Goal: Task Accomplishment & Management: Manage account settings

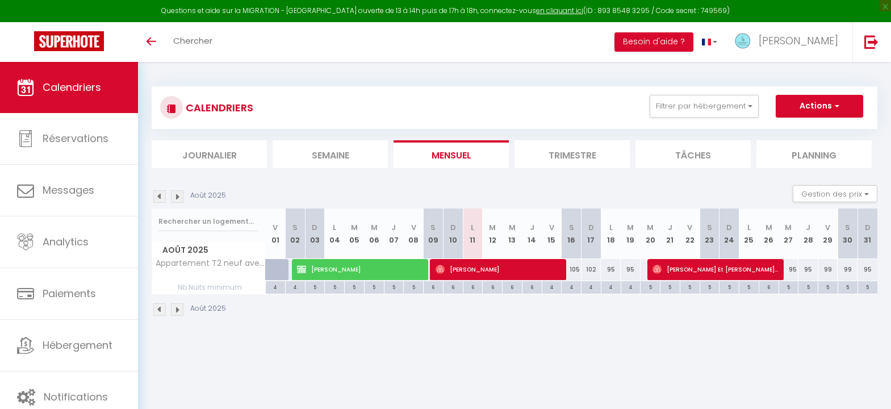
click at [563, 156] on li "Trimestre" at bounding box center [572, 154] width 115 height 28
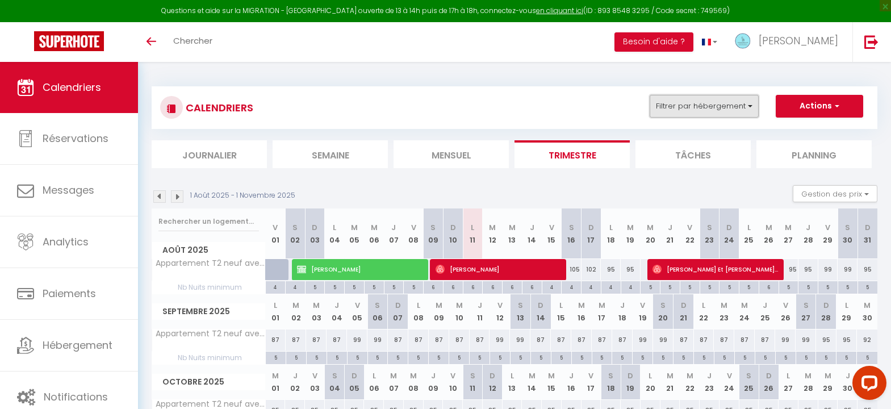
click at [678, 98] on button "Filtrer par hébergement" at bounding box center [704, 106] width 109 height 23
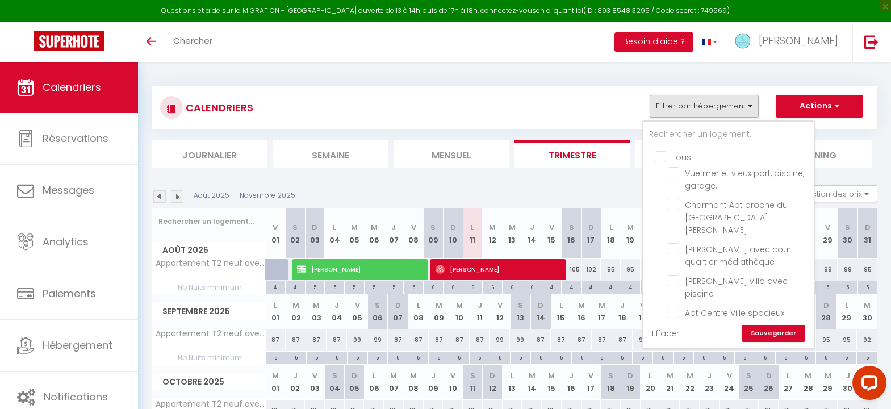
click at [657, 154] on input "Tous" at bounding box center [740, 156] width 170 height 11
checkbox input "true"
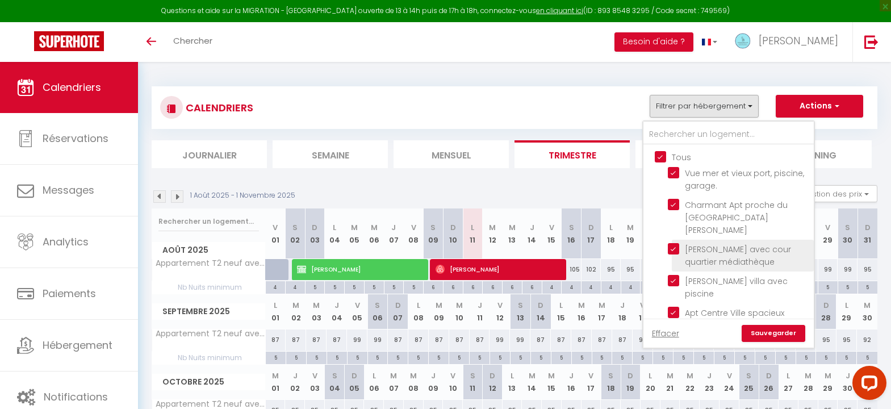
checkbox input "true"
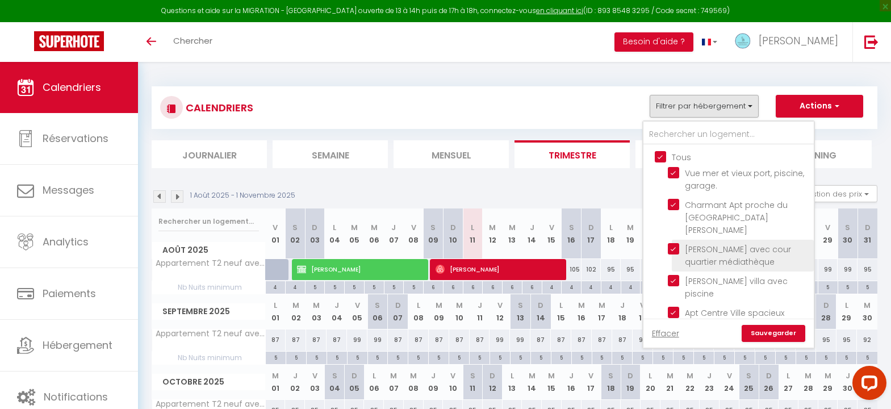
checkbox input "true"
click at [768, 332] on link "Sauvegarder" at bounding box center [774, 333] width 64 height 17
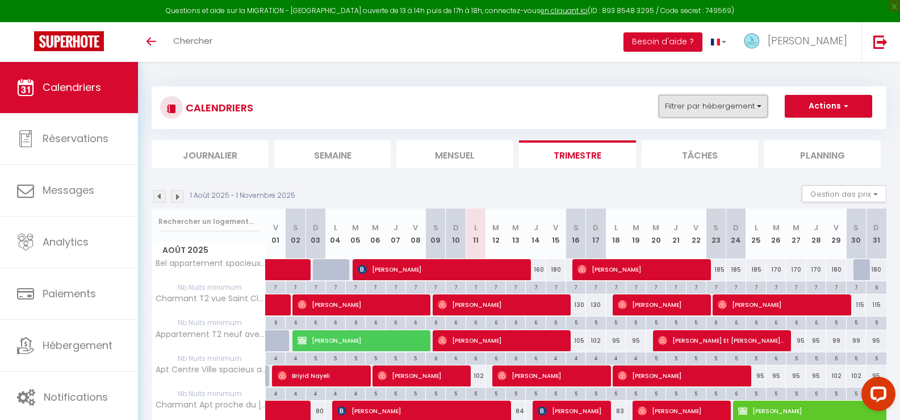
click at [703, 106] on button "Filtrer par hébergement" at bounding box center [713, 106] width 109 height 23
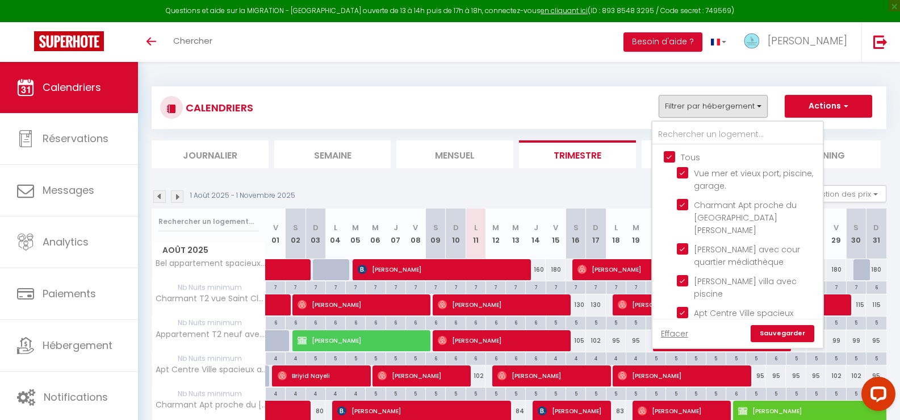
click at [670, 154] on input "Tous" at bounding box center [749, 156] width 170 height 11
checkbox input "false"
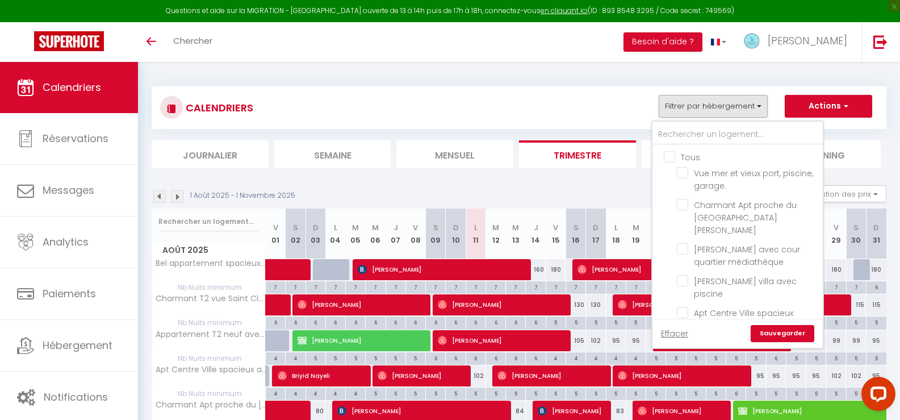
checkbox input "false"
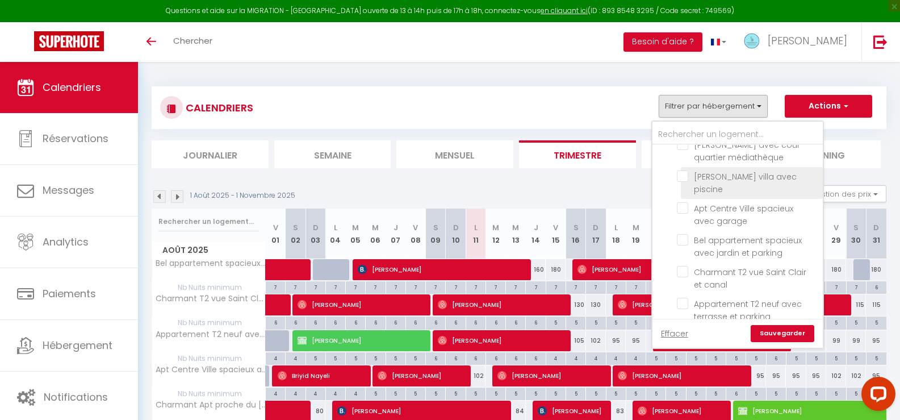
scroll to position [105, 0]
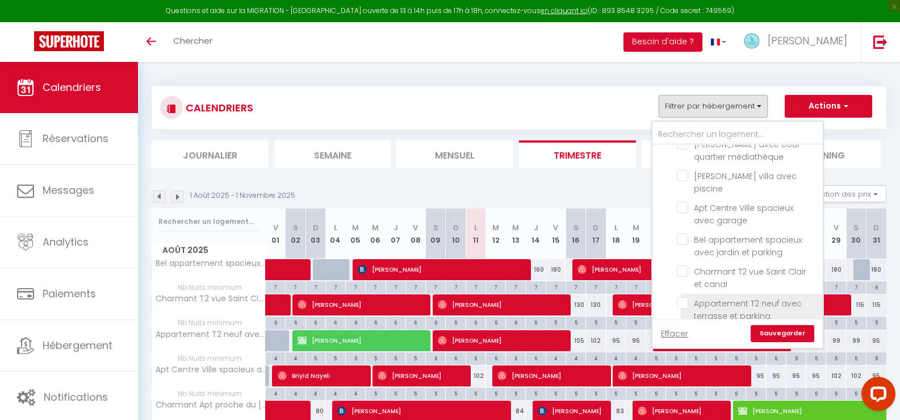
click at [684, 297] on input "Appartement T2 neuf avec terrasse et parking" at bounding box center [748, 302] width 142 height 11
checkbox input "true"
click at [772, 330] on link "Sauvegarder" at bounding box center [783, 333] width 64 height 17
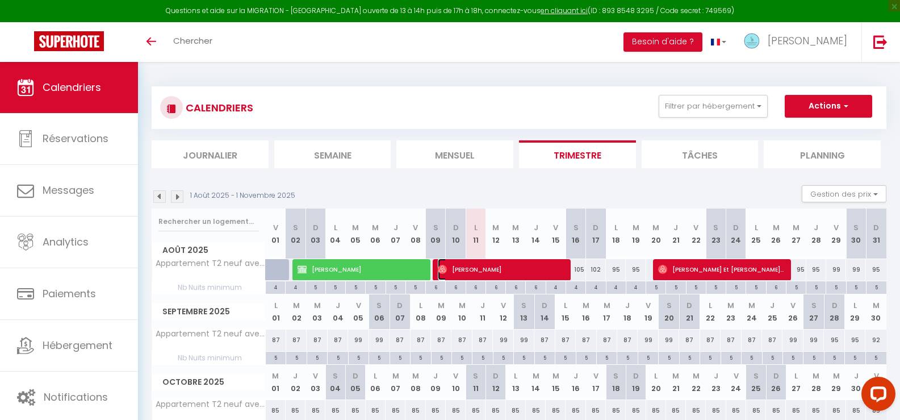
click at [525, 270] on span "[PERSON_NAME]" at bounding box center [501, 269] width 126 height 22
select select "OK"
select select "0"
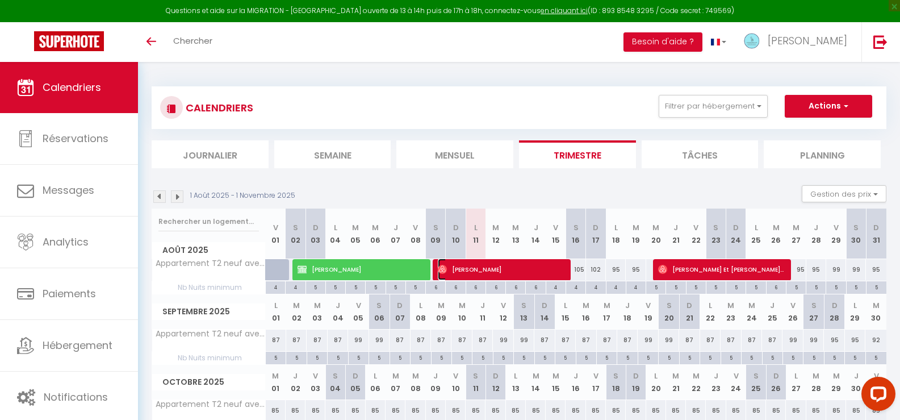
select select "1"
select select
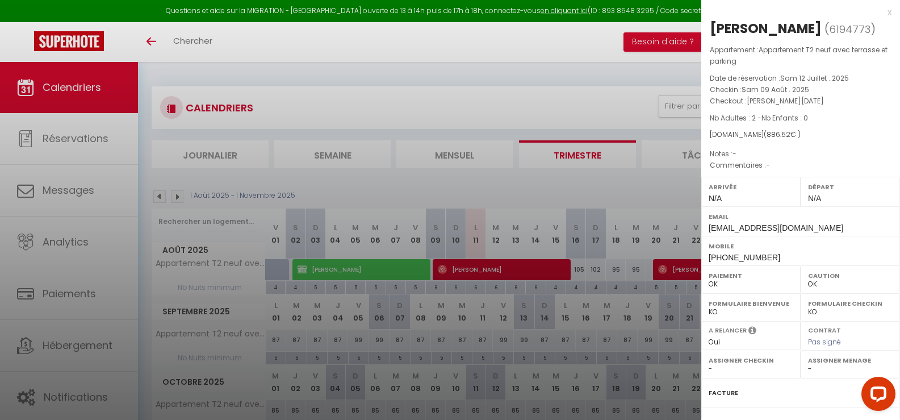
click at [678, 270] on div at bounding box center [450, 210] width 900 height 420
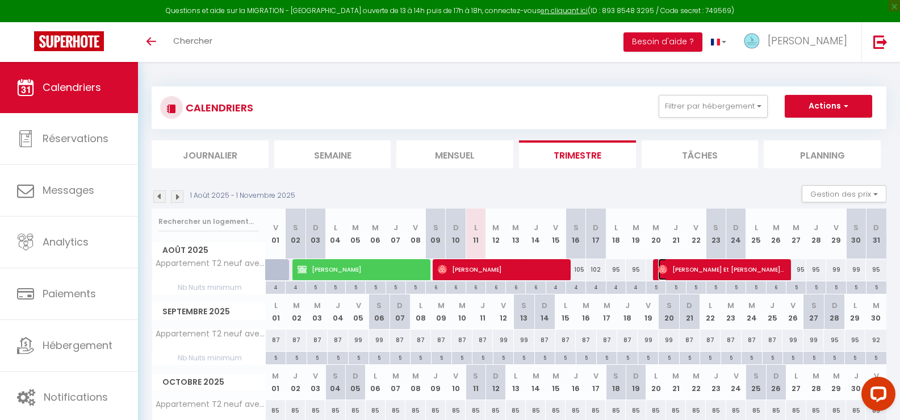
click at [688, 269] on span "[PERSON_NAME] Et [PERSON_NAME] Et [PERSON_NAME]" at bounding box center [721, 269] width 126 height 22
select select "48765"
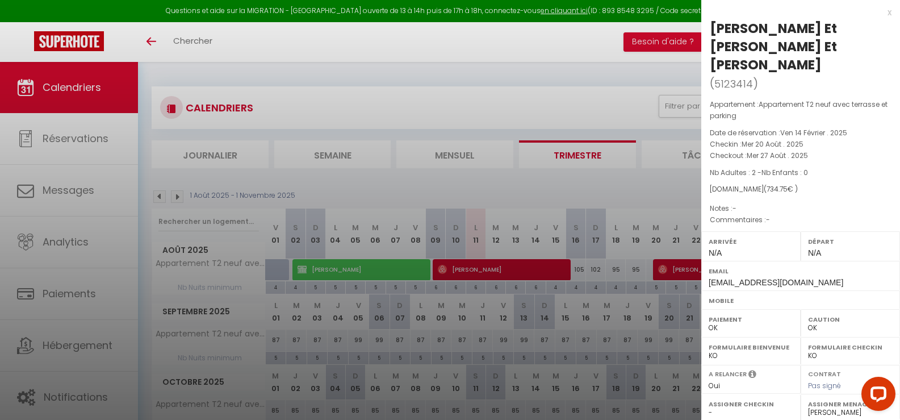
click at [549, 270] on div at bounding box center [450, 210] width 900 height 420
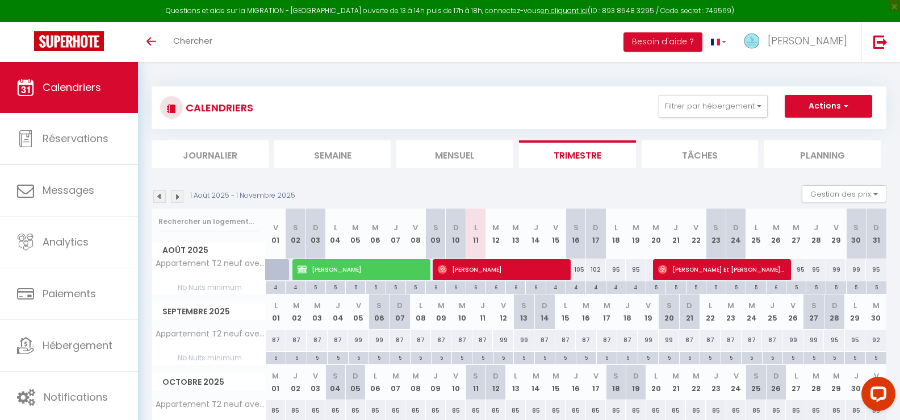
click at [579, 271] on div "105" at bounding box center [576, 269] width 20 height 21
type input "105"
type input "Sam 16 Août 2025"
type input "Dim 17 Août 2025"
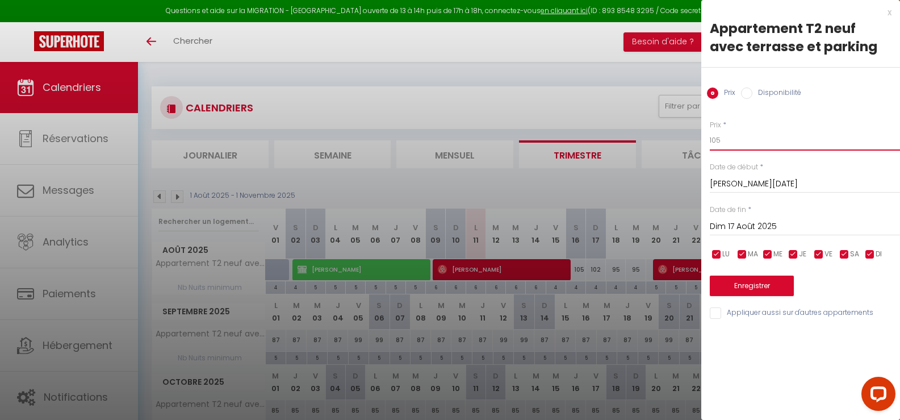
drag, startPoint x: 724, startPoint y: 138, endPoint x: 664, endPoint y: 139, distance: 59.6
click at [664, 139] on body "Questions et aide sur la MIGRATION - Salle Zoom ouverte de 13 à 14h puis de 17h…" at bounding box center [450, 272] width 900 height 420
type input "101"
click at [760, 289] on button "Enregistrer" at bounding box center [752, 285] width 84 height 20
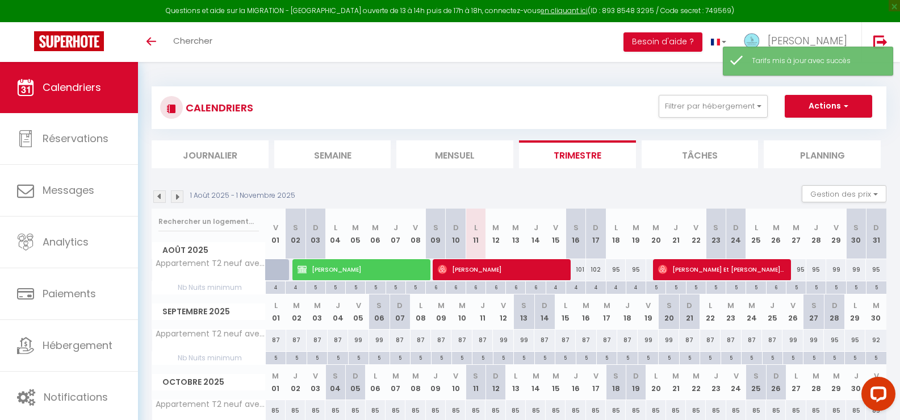
click at [595, 269] on div "102" at bounding box center [596, 269] width 20 height 21
type input "102"
type input "Dim 17 Août 2025"
type input "Lun 18 Août 2025"
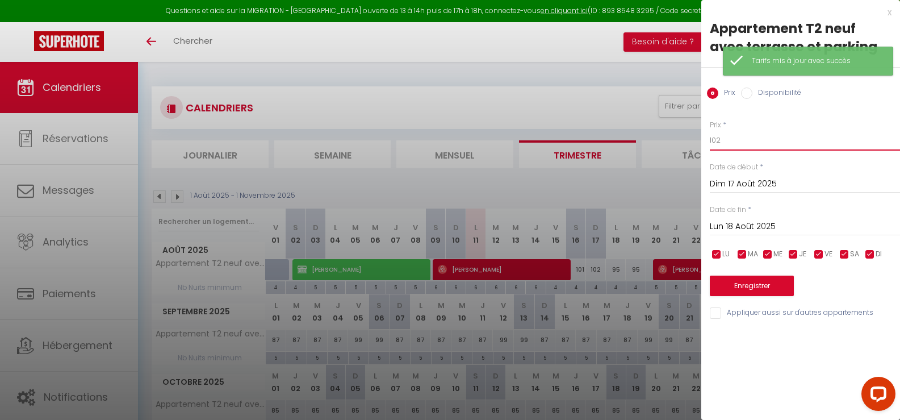
drag, startPoint x: 730, startPoint y: 138, endPoint x: 675, endPoint y: 138, distance: 55.7
click at [675, 138] on body "Questions et aide sur la MIGRATION - Salle Zoom ouverte de 13 à 14h puis de 17h…" at bounding box center [450, 272] width 900 height 420
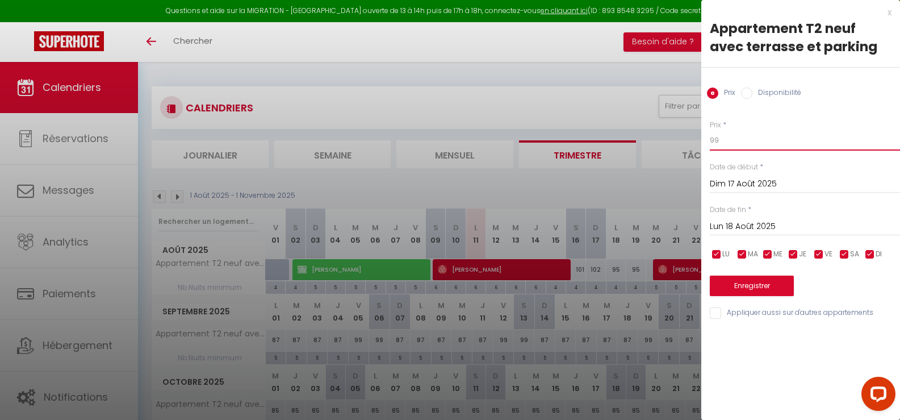
type input "99"
click at [752, 282] on button "Enregistrer" at bounding box center [752, 285] width 84 height 20
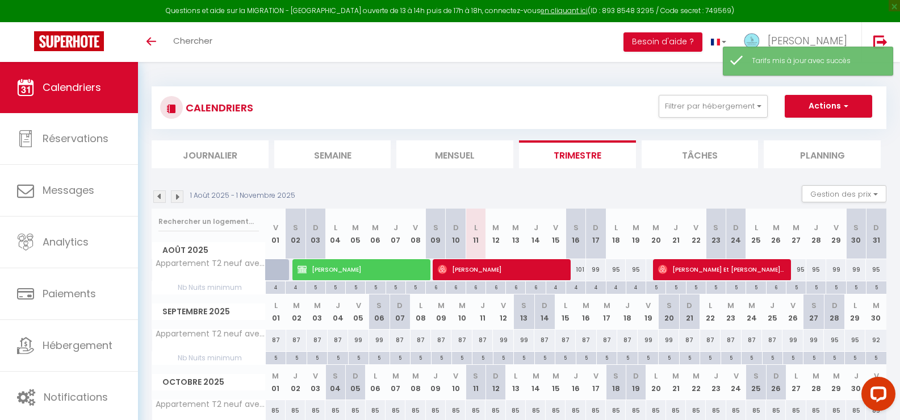
click at [616, 269] on div "95" at bounding box center [616, 269] width 20 height 21
type input "95"
type input "Lun 18 Août 2025"
type input "Mar 19 Août 2025"
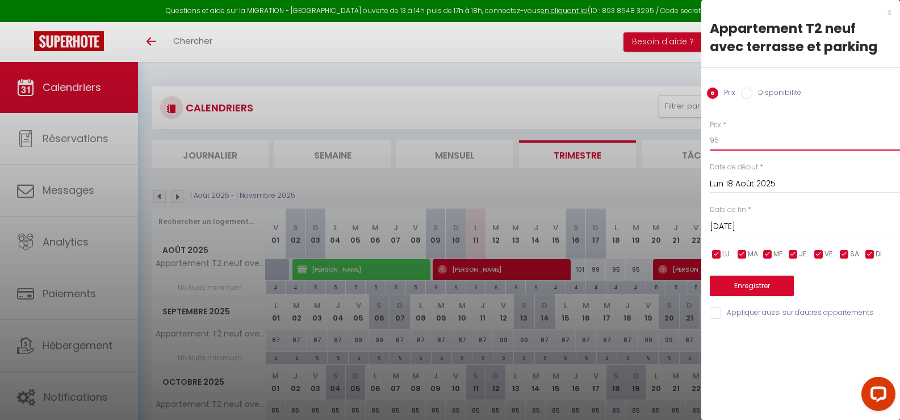
drag, startPoint x: 734, startPoint y: 139, endPoint x: 687, endPoint y: 137, distance: 47.2
click at [688, 137] on body "Questions et aide sur la MIGRATION - Salle Zoom ouverte de 13 à 14h puis de 17h…" at bounding box center [450, 272] width 900 height 420
type input "94"
click at [749, 282] on button "Enregistrer" at bounding box center [752, 285] width 84 height 20
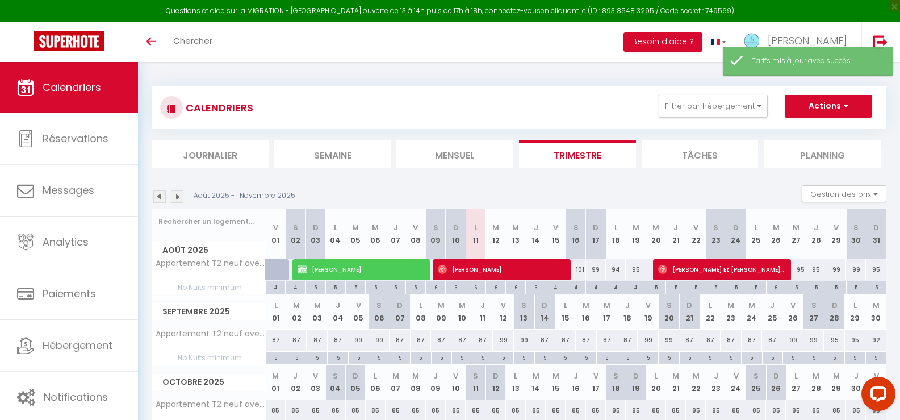
click at [634, 271] on div "95" at bounding box center [636, 269] width 20 height 21
type input "95"
type input "Mar 19 Août 2025"
type input "Mer 20 Août 2025"
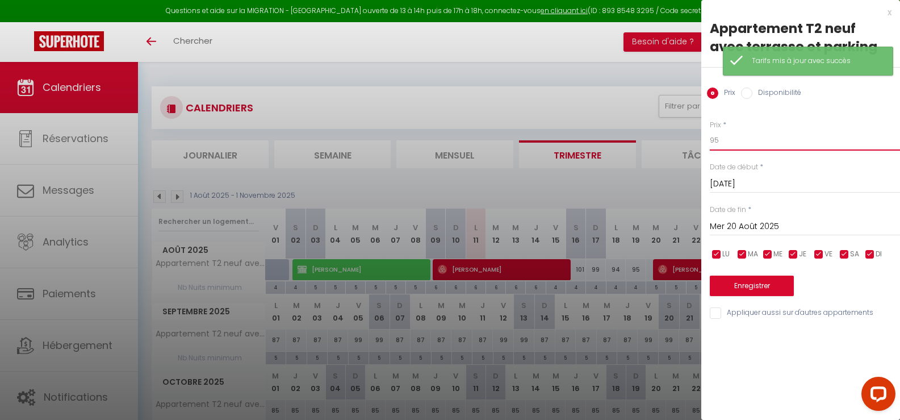
drag, startPoint x: 733, startPoint y: 138, endPoint x: 691, endPoint y: 139, distance: 42.0
click at [691, 137] on body "Questions et aide sur la MIGRATION - Salle Zoom ouverte de 13 à 14h puis de 17h…" at bounding box center [450, 272] width 900 height 420
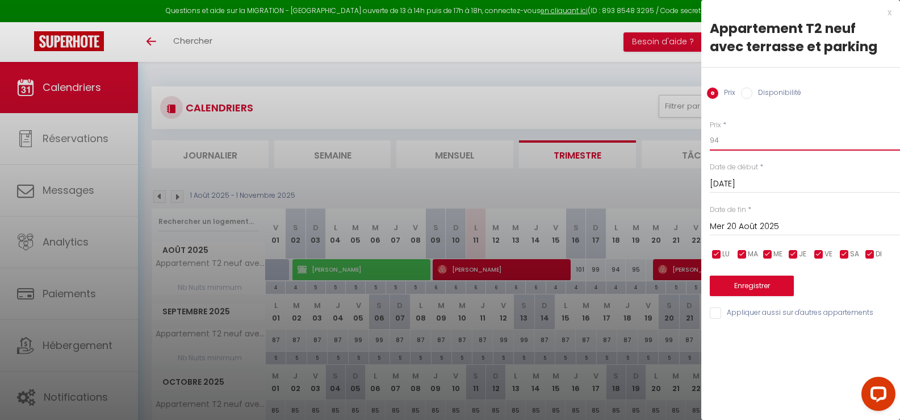
type input "94"
click at [750, 286] on button "Enregistrer" at bounding box center [752, 285] width 84 height 20
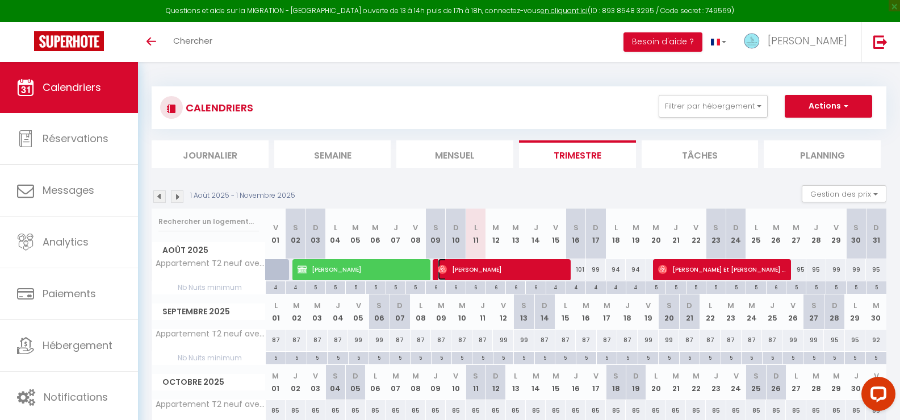
click at [475, 270] on span "[PERSON_NAME]" at bounding box center [502, 269] width 129 height 22
select select "OK"
select select "0"
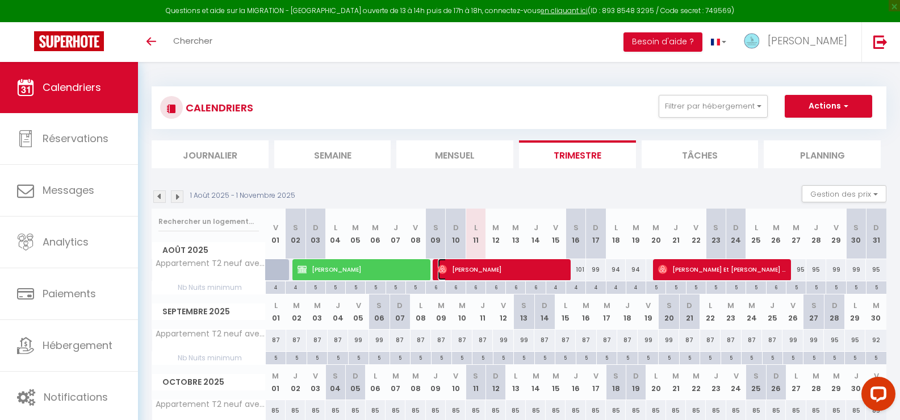
select select "1"
select select
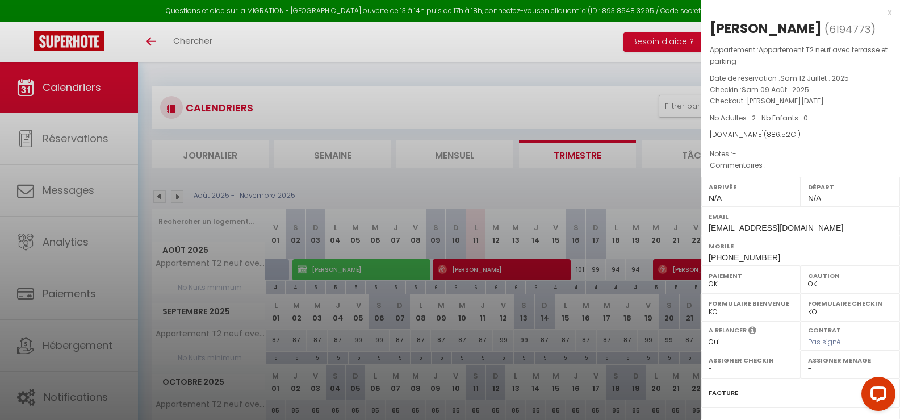
click at [474, 93] on div at bounding box center [450, 210] width 900 height 420
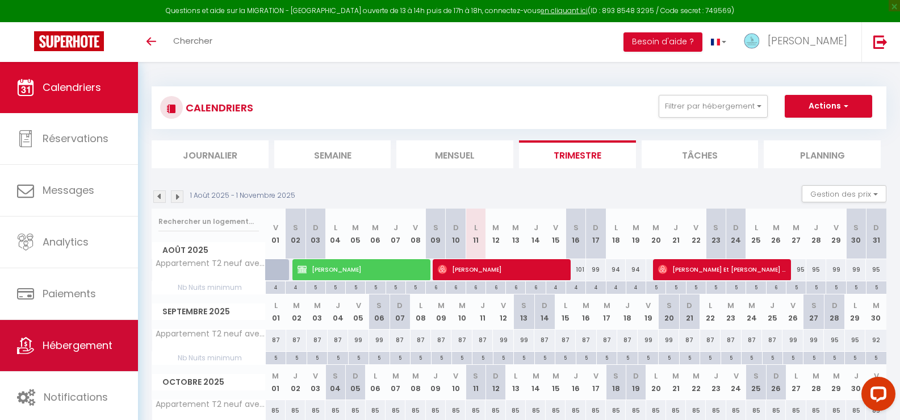
click at [49, 356] on link "Hébergement" at bounding box center [69, 345] width 138 height 51
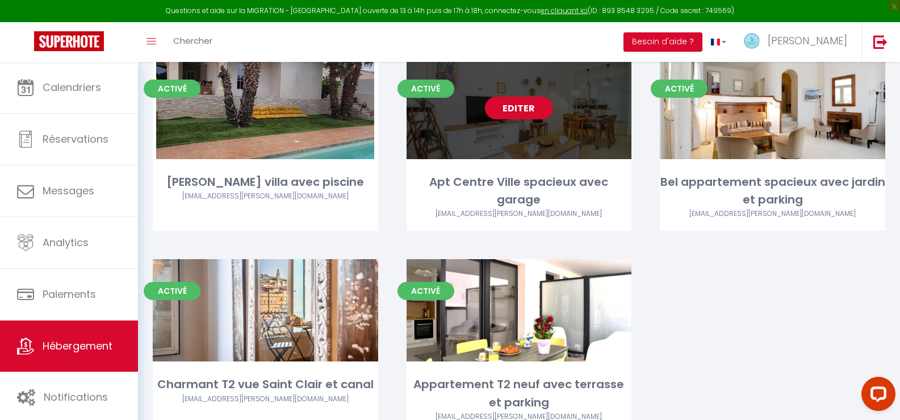
scroll to position [396, 0]
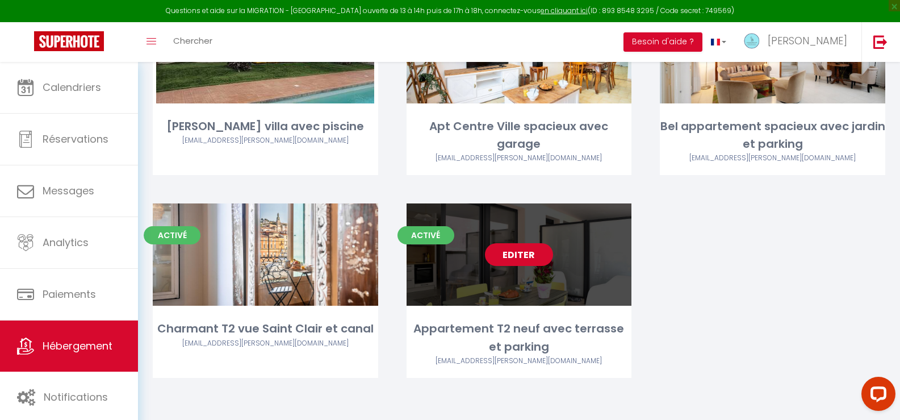
click at [516, 253] on link "Editer" at bounding box center [519, 254] width 68 height 23
click at [515, 254] on link "Editer" at bounding box center [519, 254] width 68 height 23
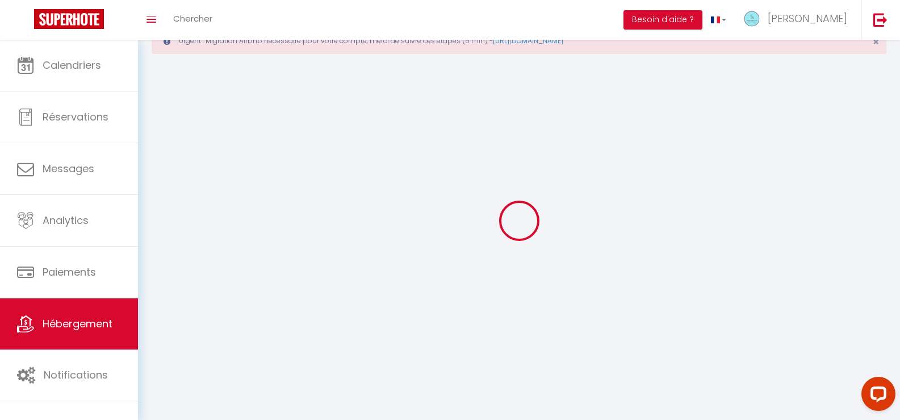
select select
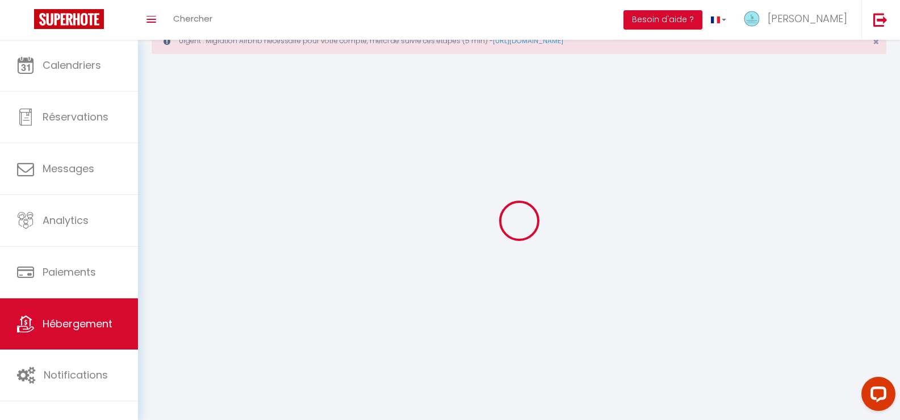
checkbox input "false"
select select
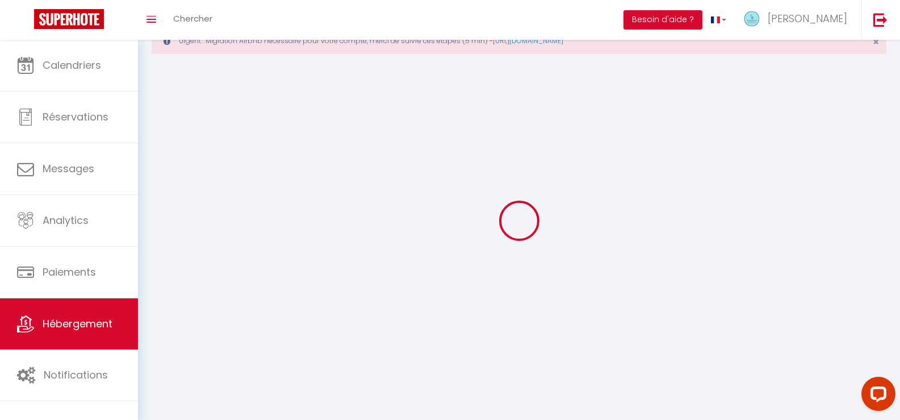
select select
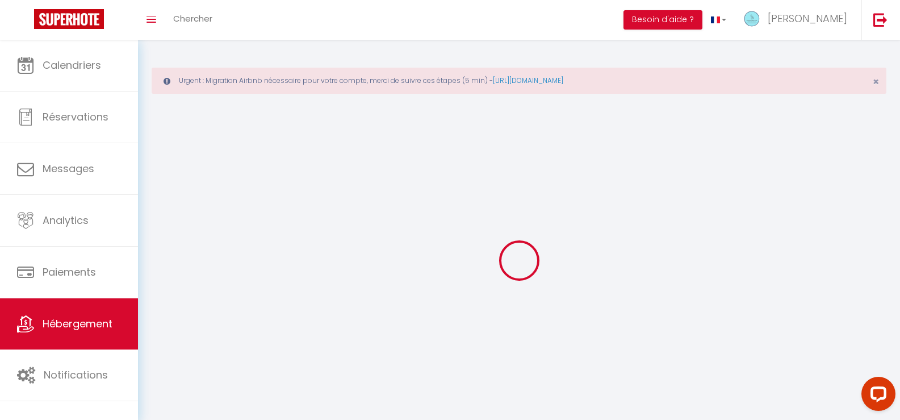
select select
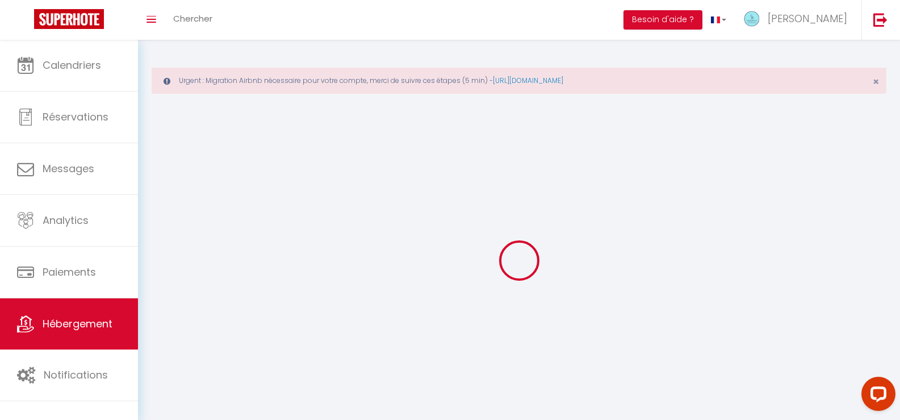
checkbox input "false"
select select
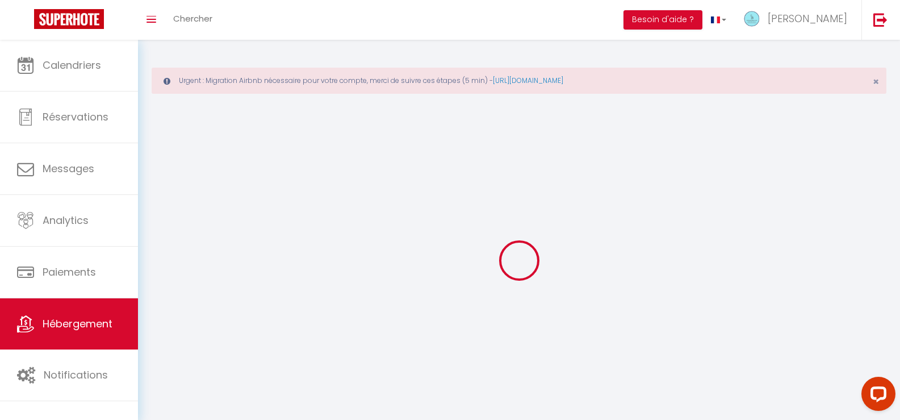
select select
select select "28"
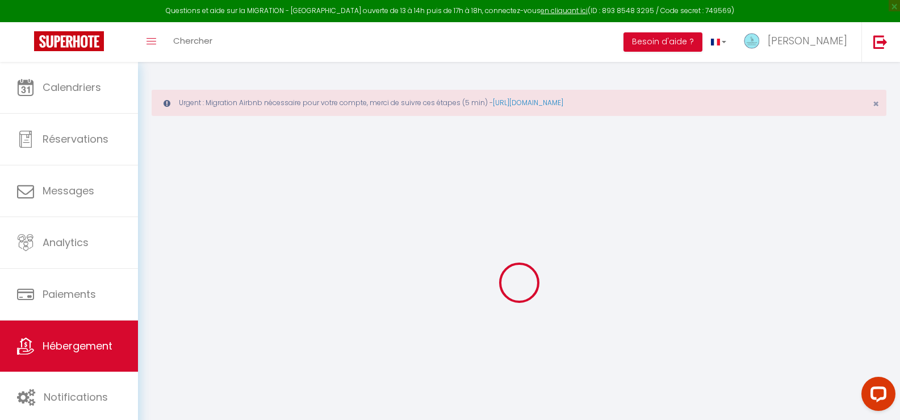
select select
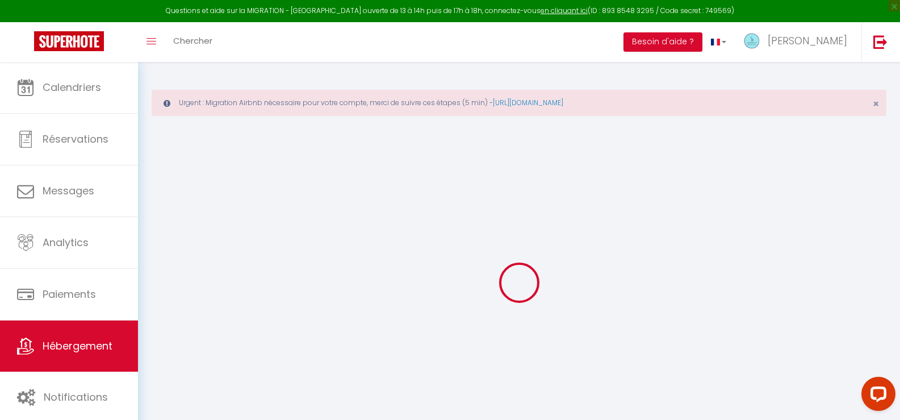
select select
checkbox input "false"
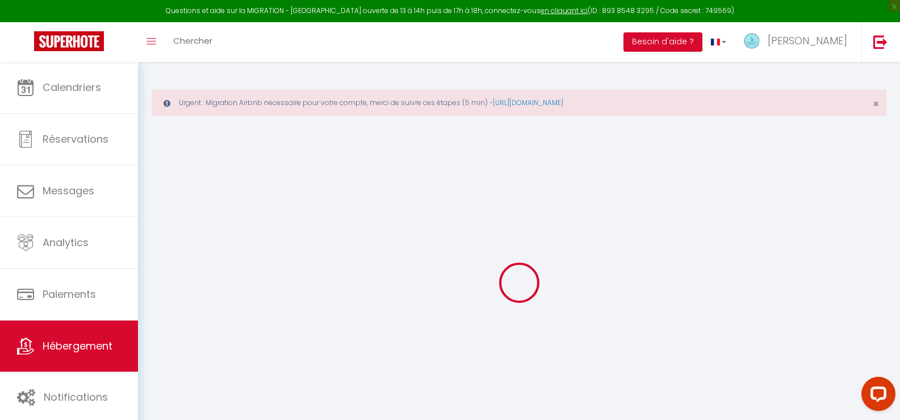
select select
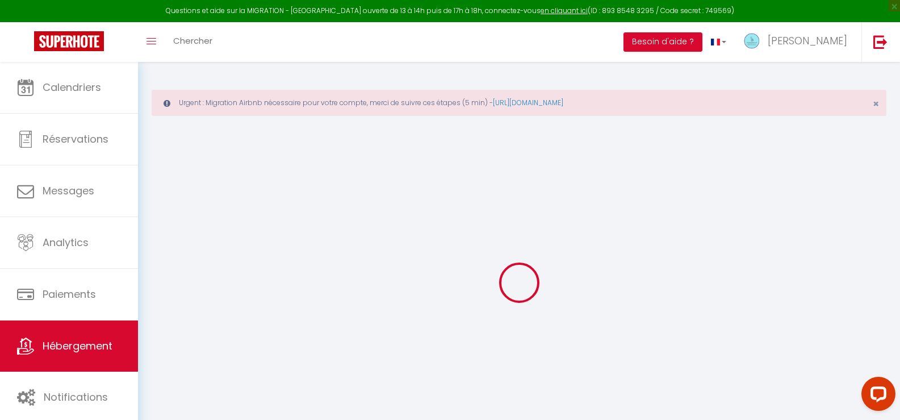
select select
checkbox input "false"
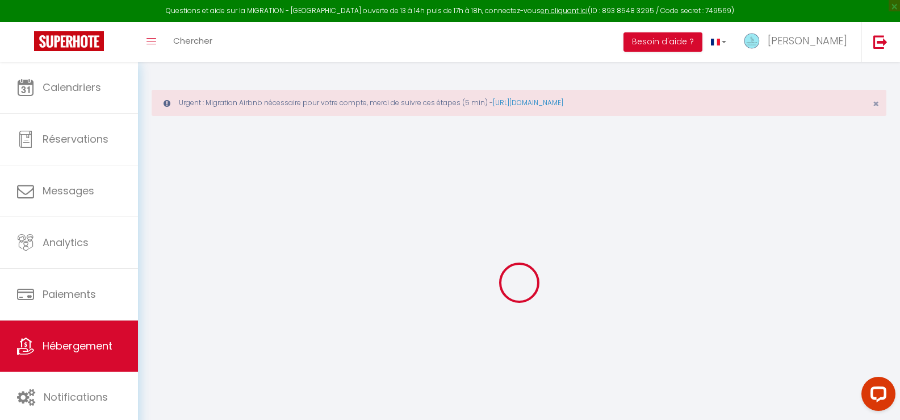
checkbox input "false"
select select
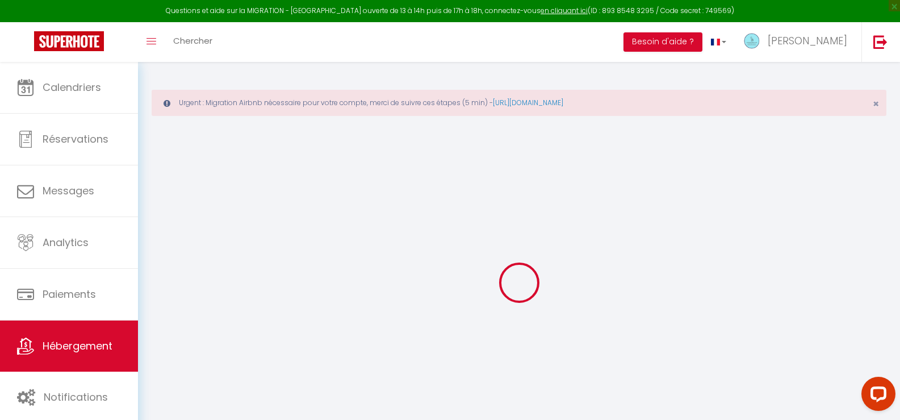
select select
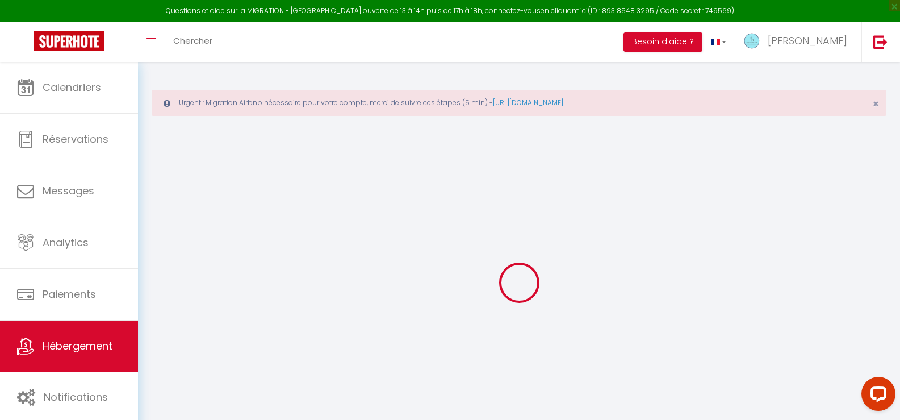
checkbox input "false"
select select
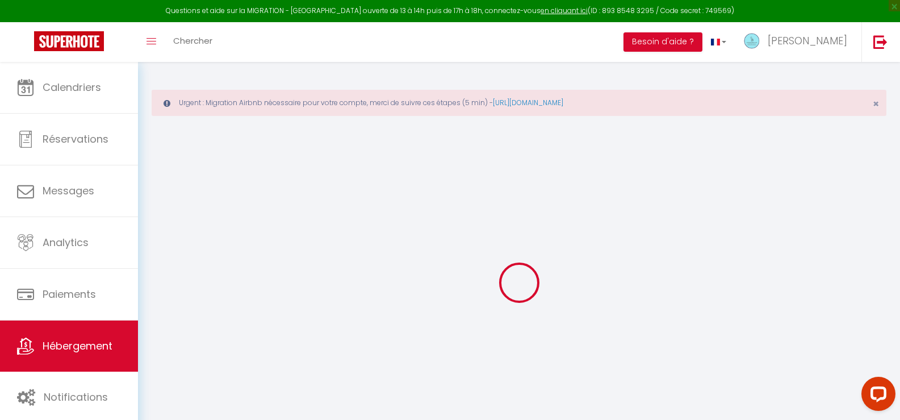
select select
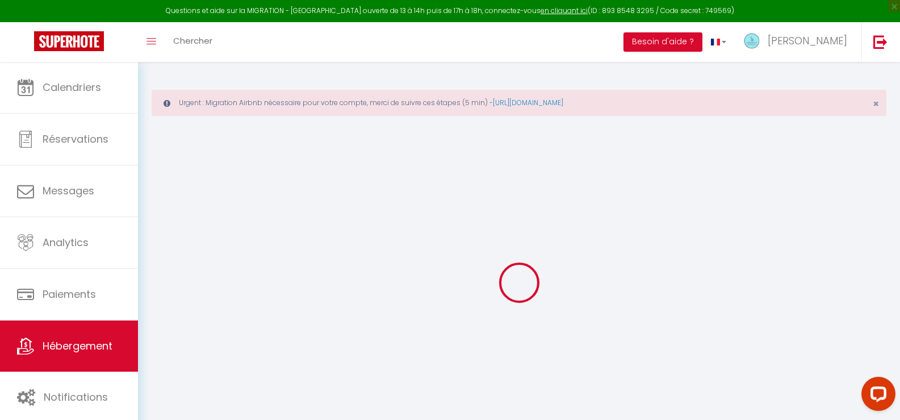
select select
checkbox input "false"
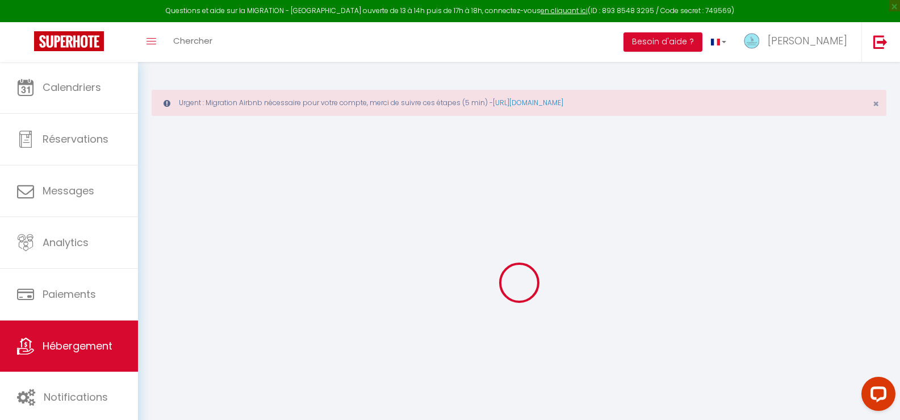
checkbox input "false"
select select
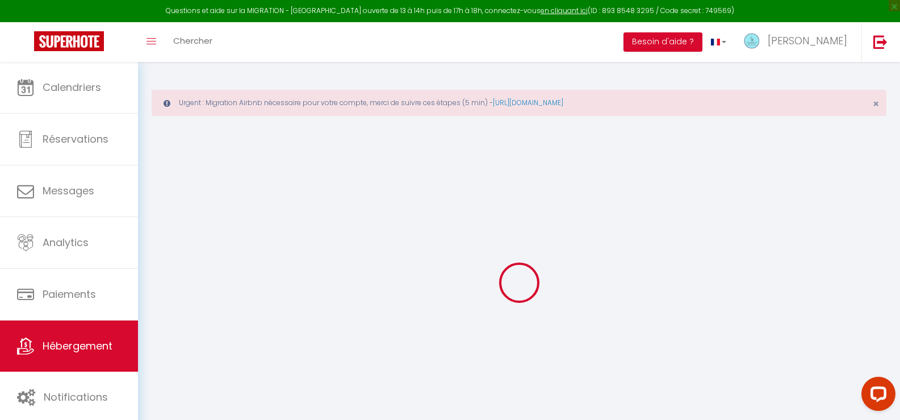
select select
checkbox input "false"
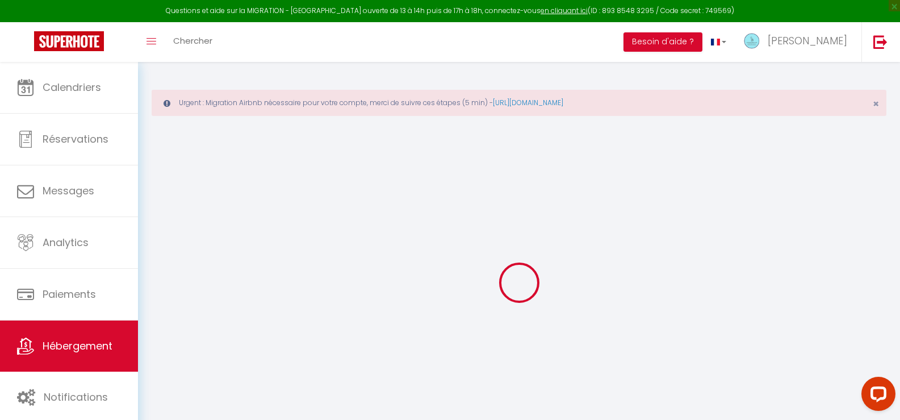
checkbox input "false"
select select
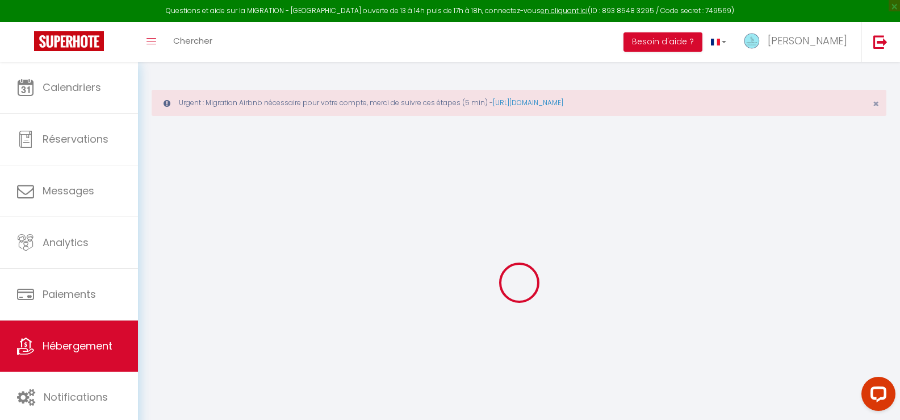
type input "Appartement T2 neuf avec terrasse et parking"
type input "Charlotte"
type input "PUJO"
type input "[STREET_ADDRESS]"
type input "31000"
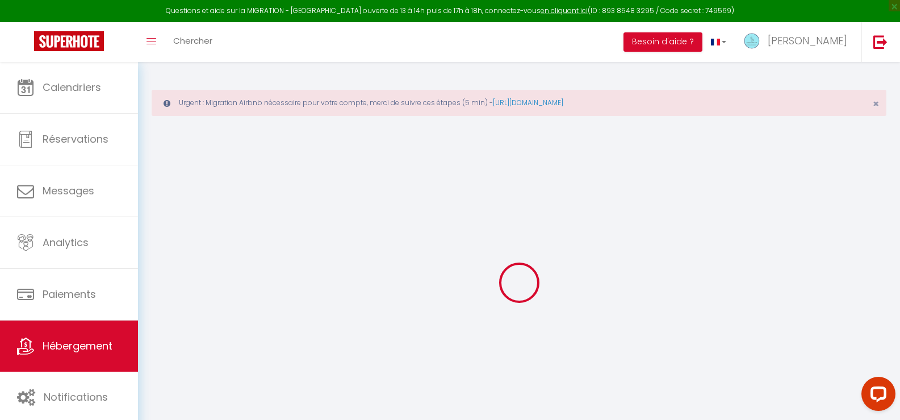
type input "[GEOGRAPHIC_DATA]"
type input "76"
type input "60"
type input "7.2"
type input "4.32"
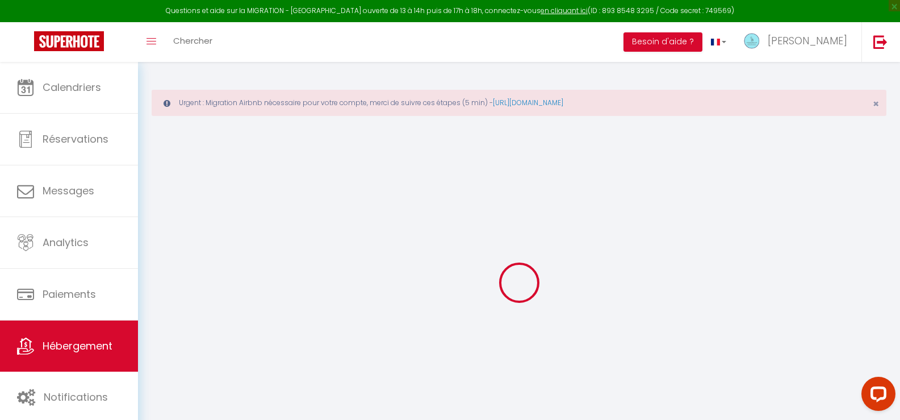
type input "350"
select select
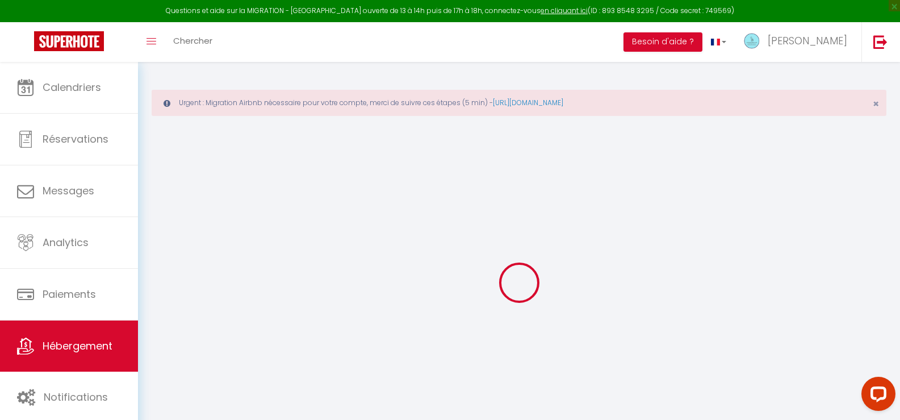
select select
type input "[STREET_ADDRESS][PERSON_NAME]"
type input "34200"
type input "Sète"
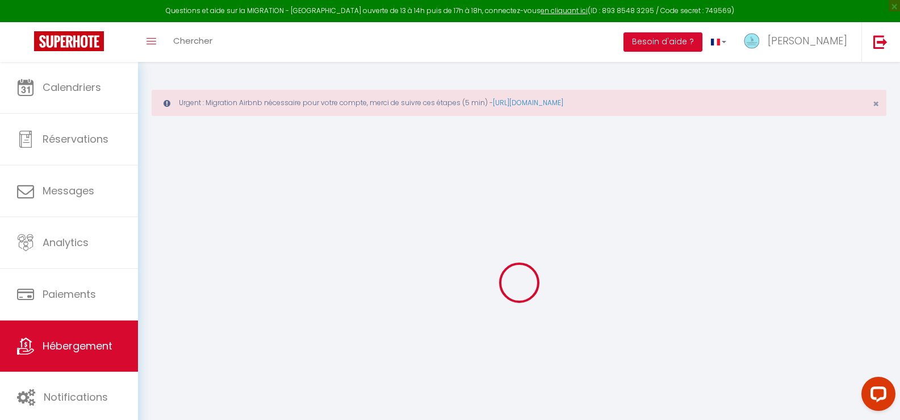
type input "[PERSON_NAME][EMAIL_ADDRESS][DOMAIN_NAME]"
select select "8711"
checkbox input "false"
checkbox input "true"
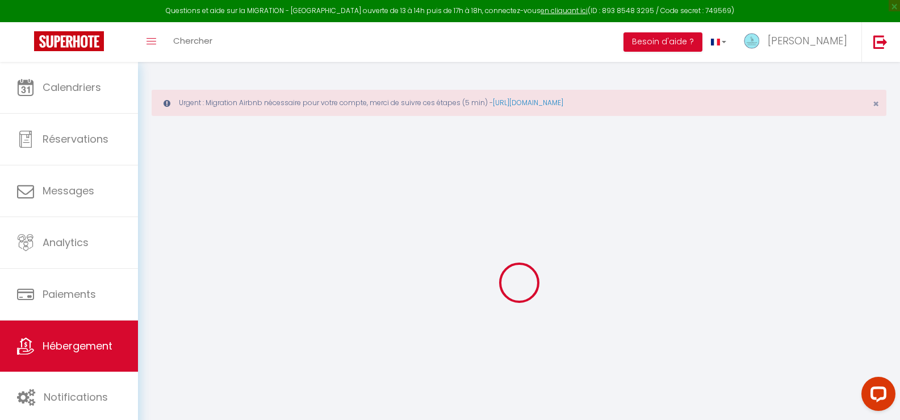
checkbox input "false"
radio input "true"
type input "0"
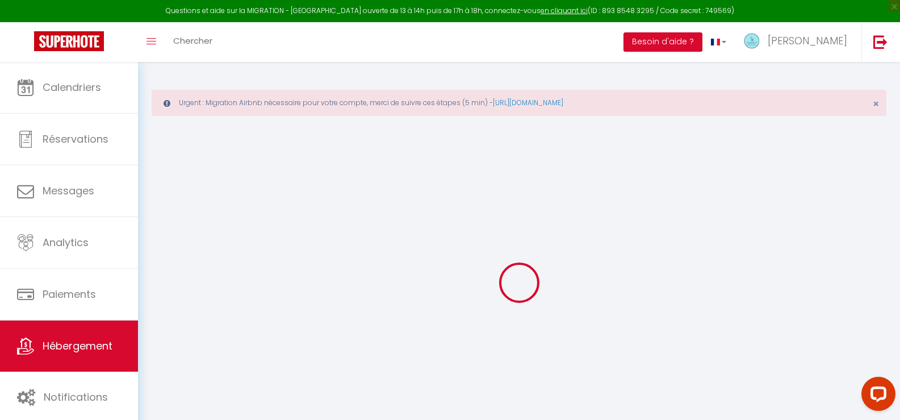
type input "0"
select select "+ 3 %"
select select "+ 29 %"
select select "+ 2 %"
select select "+ 17 %"
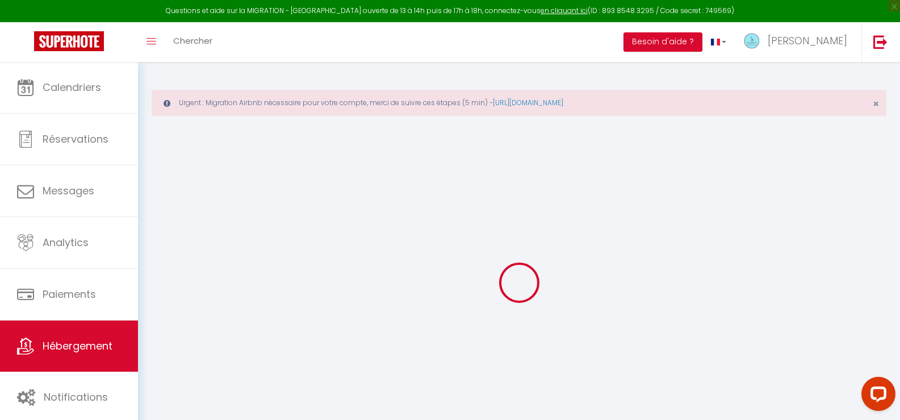
checkbox input "false"
checkbox input "true"
checkbox input "false"
select select "4492-886973031725261261"
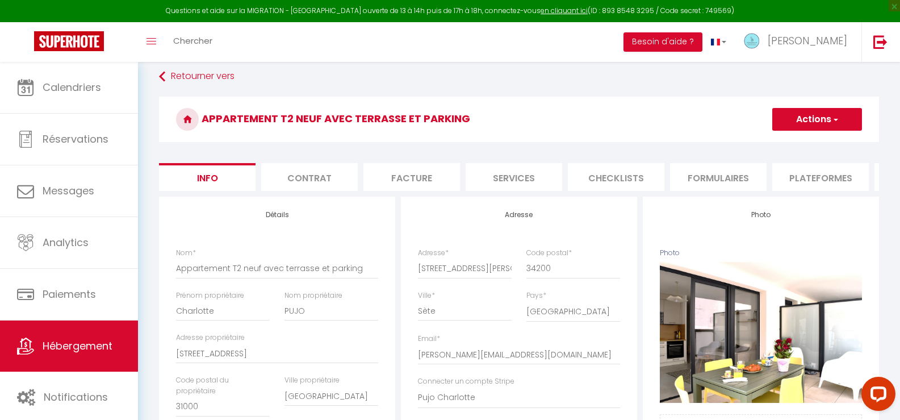
scroll to position [57, 0]
click at [820, 179] on li "Plateformes" at bounding box center [820, 178] width 97 height 28
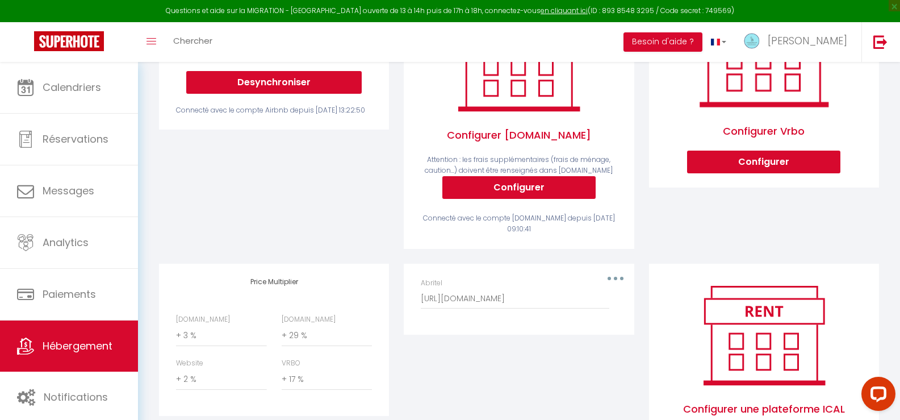
scroll to position [341, 0]
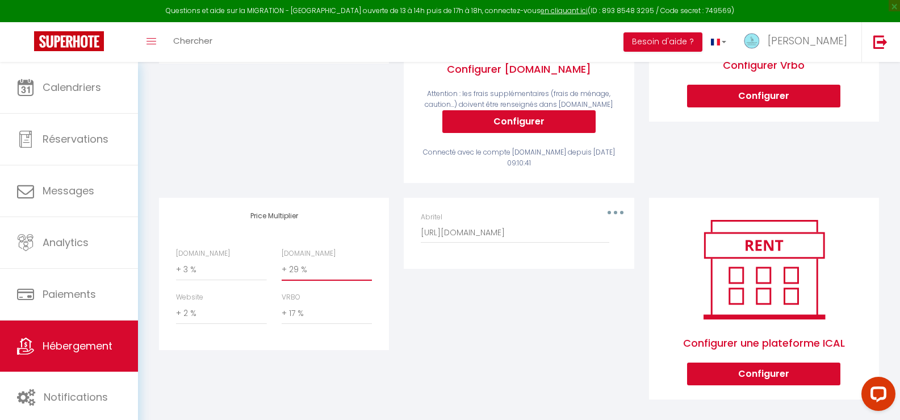
click at [294, 279] on select "0 + 1 % + 2 % + 3 % + 4 % + 5 % + 6 % + 7 % + 8 % + 9 %" at bounding box center [327, 270] width 90 height 22
click at [282, 268] on select "0 + 1 % + 2 % + 3 % + 4 % + 5 % + 6 % + 7 % + 8 % + 9 %" at bounding box center [327, 270] width 90 height 22
click at [293, 275] on select "0 + 1 % + 2 % + 3 % + 4 % + 5 % + 6 % + 7 % + 8 % + 9 %" at bounding box center [327, 270] width 90 height 22
select select "+ 33 %"
click at [282, 268] on select "0 + 1 % + 2 % + 3 % + 4 % + 5 % + 6 % + 7 % + 8 % + 9 %" at bounding box center [327, 270] width 90 height 22
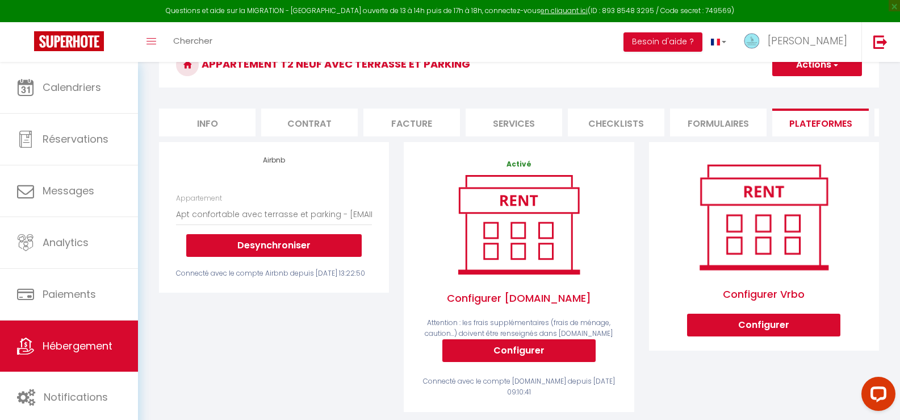
scroll to position [57, 0]
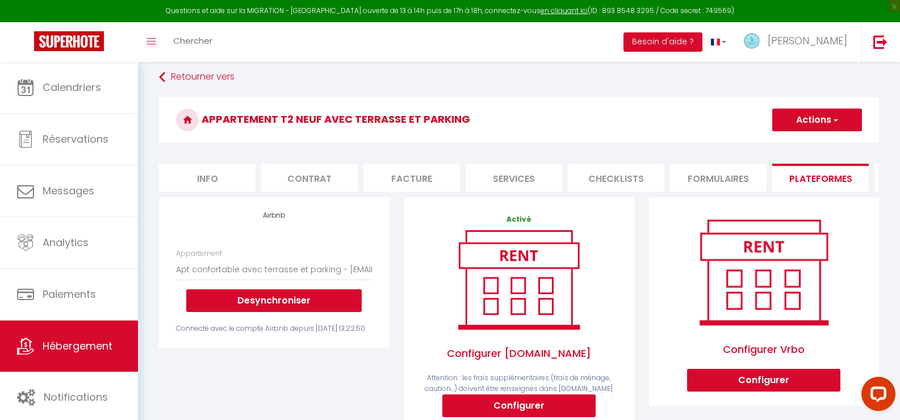
click at [800, 116] on button "Actions" at bounding box center [817, 119] width 90 height 23
click at [794, 143] on link "Enregistrer" at bounding box center [817, 144] width 90 height 15
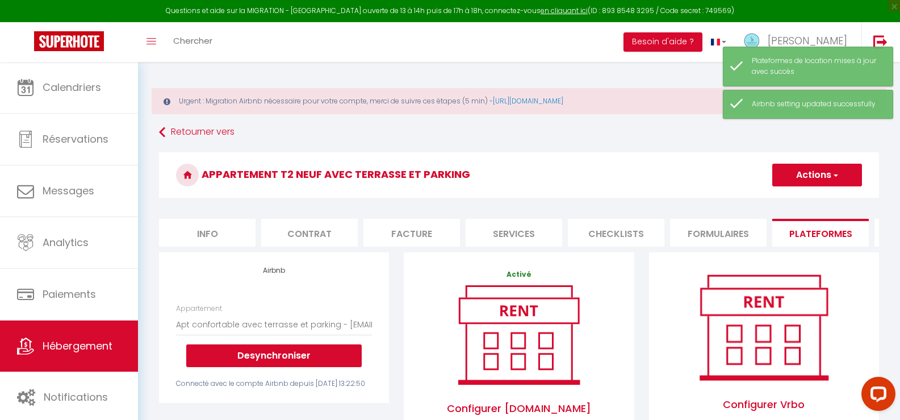
scroll to position [0, 0]
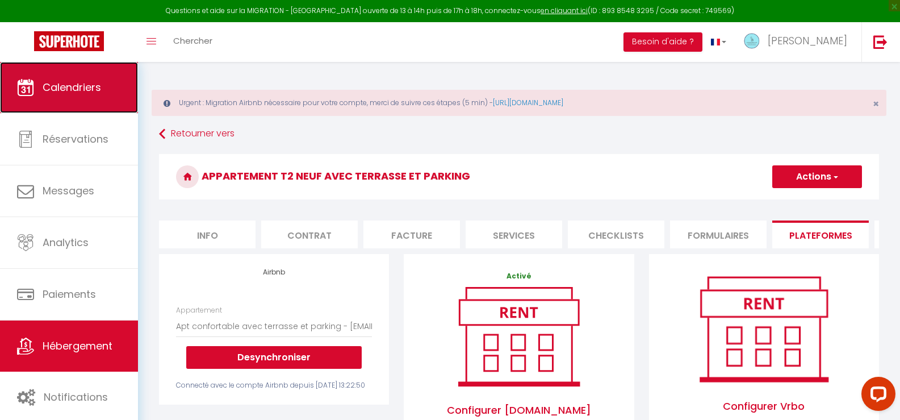
click at [55, 94] on link "Calendriers" at bounding box center [69, 87] width 138 height 51
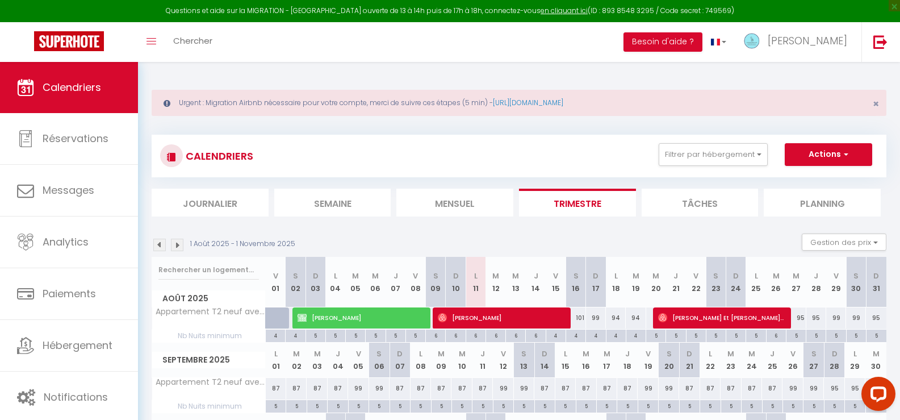
click at [332, 193] on li "Semaine" at bounding box center [332, 203] width 117 height 28
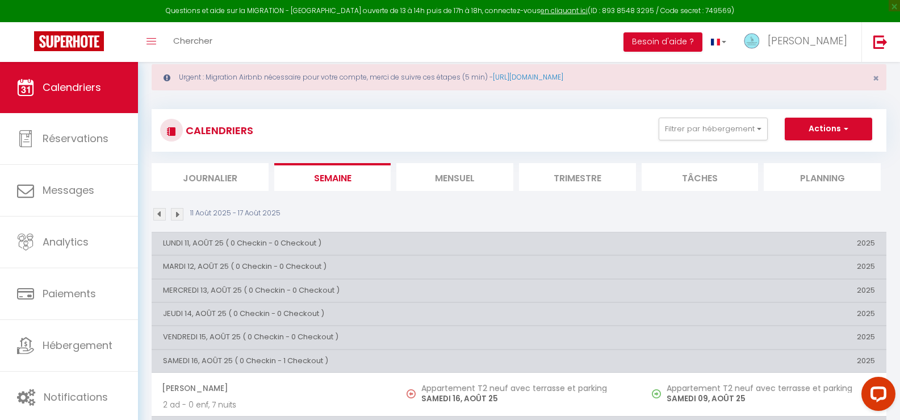
scroll to position [62, 0]
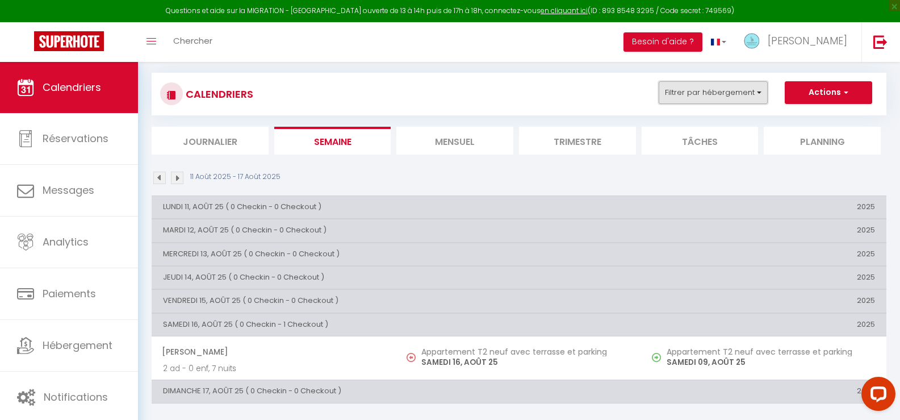
click at [690, 98] on button "Filtrer par hébergement" at bounding box center [713, 92] width 109 height 23
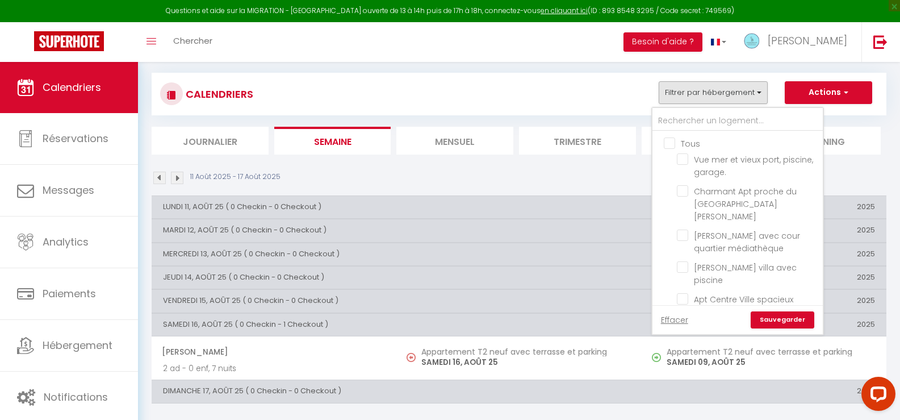
click at [670, 141] on input "Tous" at bounding box center [749, 142] width 170 height 11
checkbox input "true"
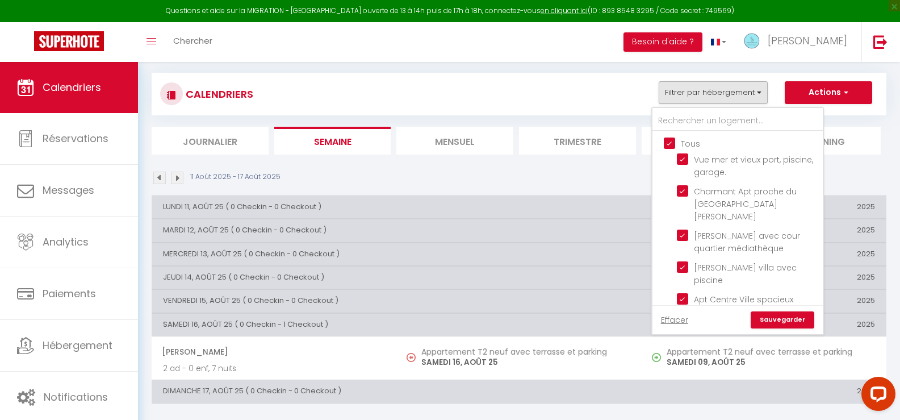
checkbox input "true"
click at [780, 323] on link "Sauvegarder" at bounding box center [783, 319] width 64 height 17
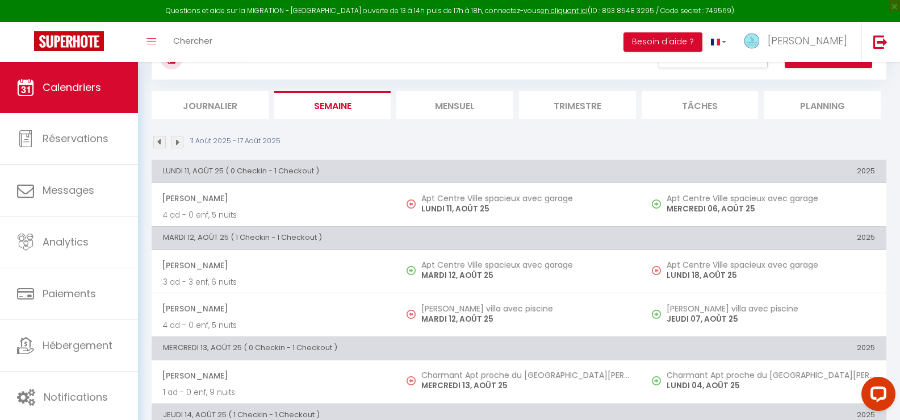
scroll to position [176, 0]
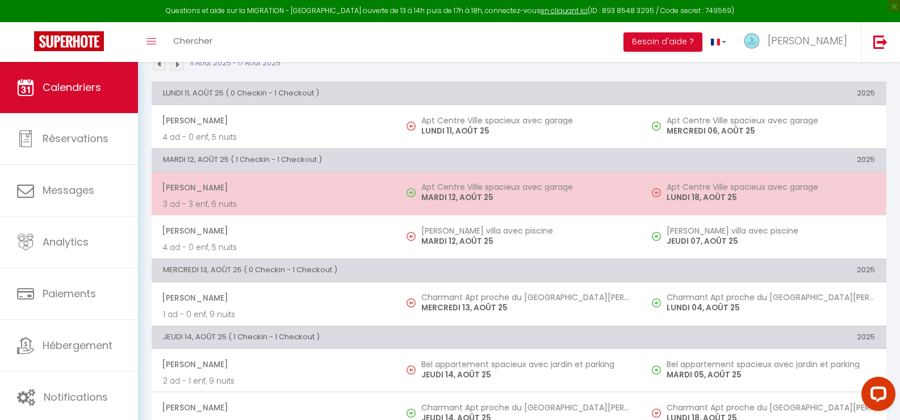
click at [453, 189] on h5 "Apt Centre Ville spacieux avec garage" at bounding box center [525, 186] width 208 height 9
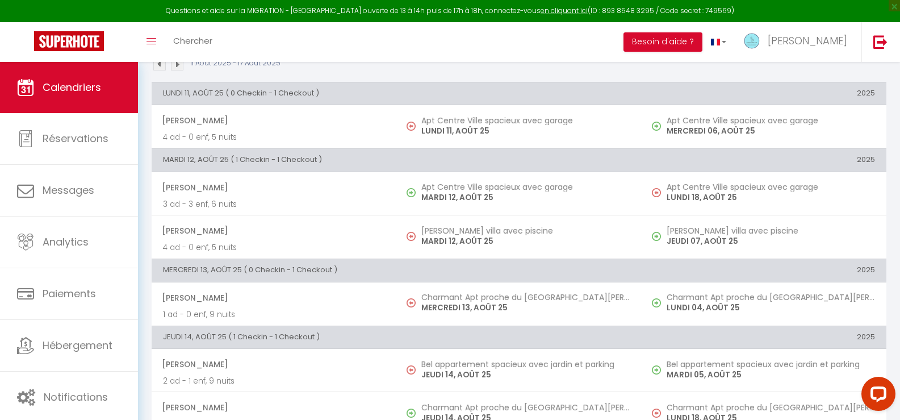
select select "OK"
select select "0"
select select "1"
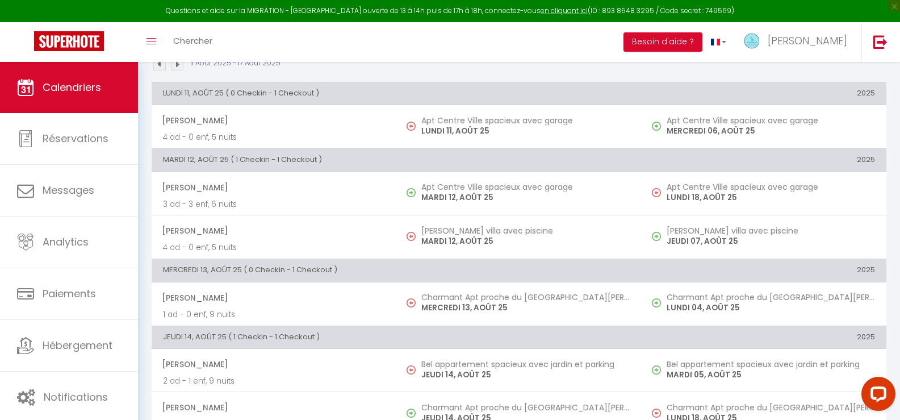
select select
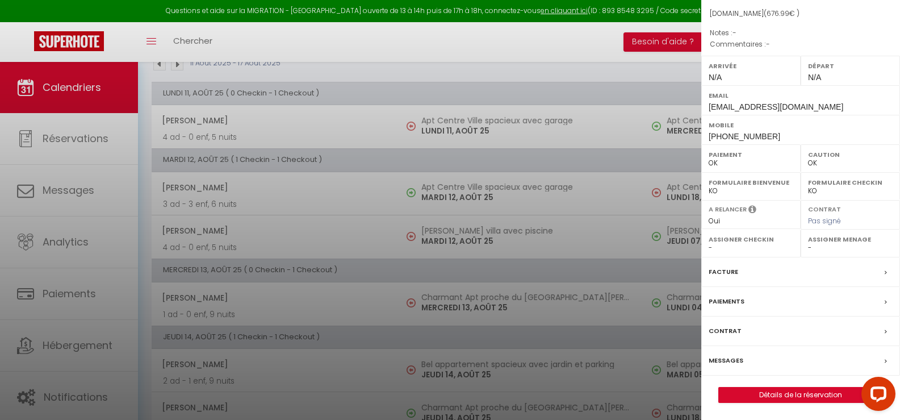
scroll to position [121, 0]
click at [724, 356] on label "Messages" at bounding box center [726, 360] width 35 height 12
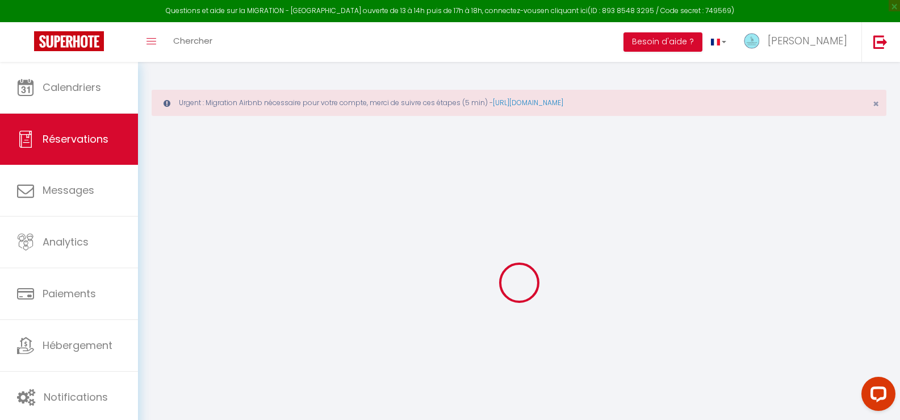
select select
checkbox input "false"
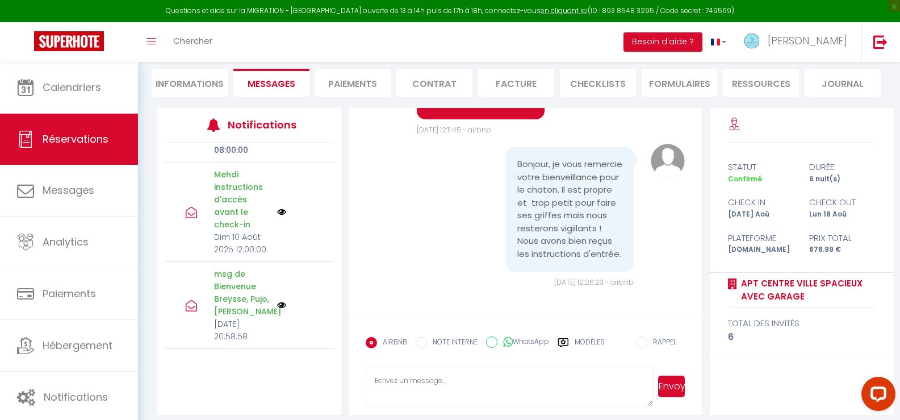
scroll to position [159, 0]
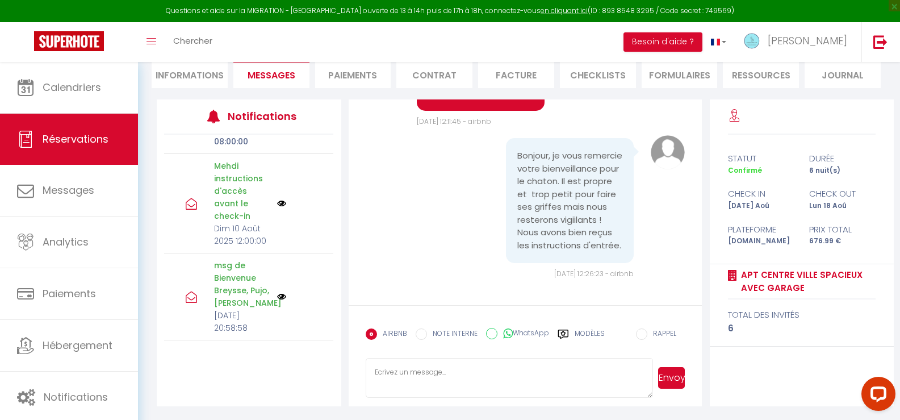
click at [392, 382] on textarea at bounding box center [510, 378] width 288 height 40
type textarea "L"
type textarea "Parfait ! merci"
click at [667, 377] on button "Envoyer" at bounding box center [671, 378] width 27 height 22
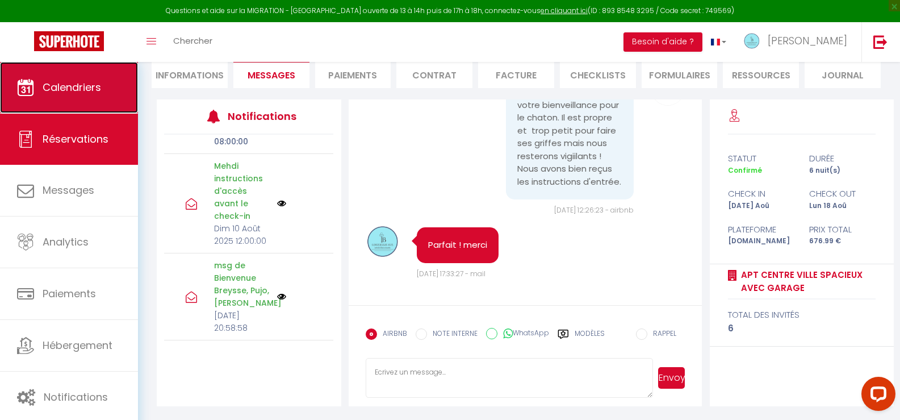
click at [80, 85] on span "Calendriers" at bounding box center [72, 87] width 59 height 14
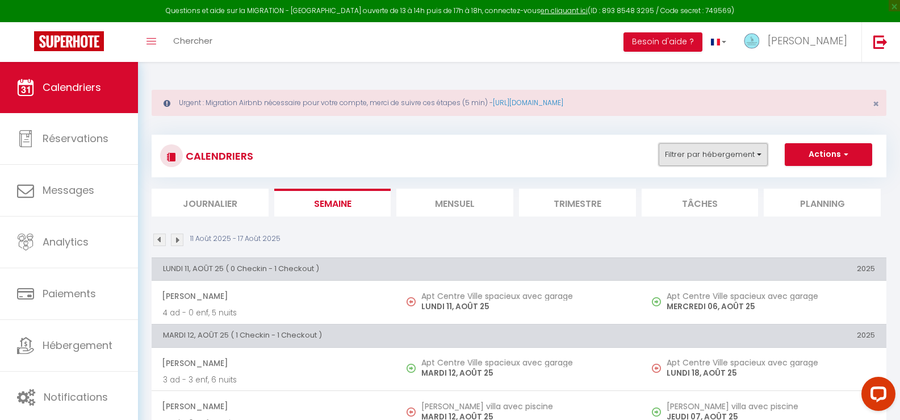
click at [691, 155] on button "Filtrer par hébergement" at bounding box center [713, 154] width 109 height 23
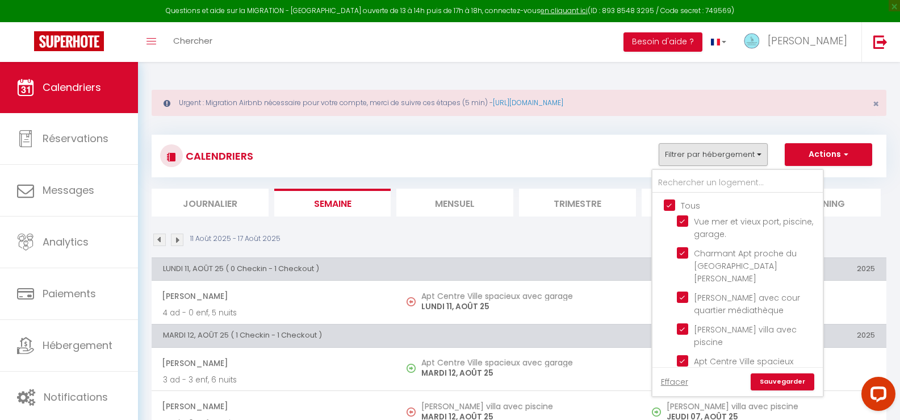
click at [667, 200] on input "Tous" at bounding box center [749, 204] width 170 height 11
checkbox input "false"
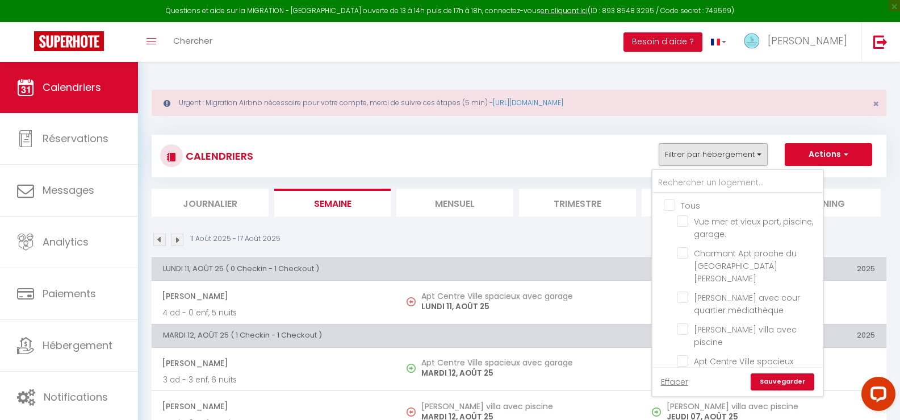
checkbox input "false"
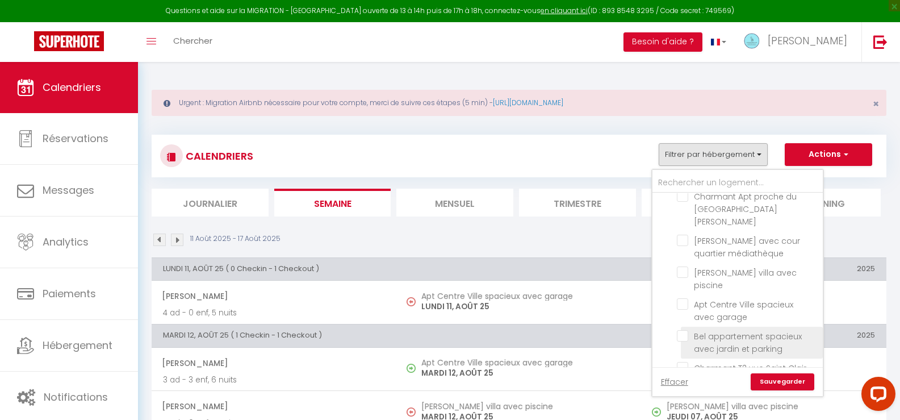
scroll to position [105, 0]
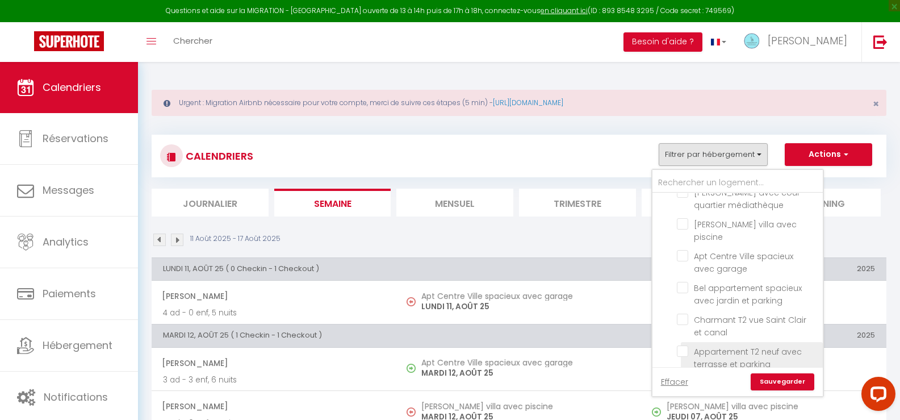
click at [682, 345] on input "Appartement T2 neuf avec terrasse et parking" at bounding box center [748, 350] width 142 height 11
checkbox input "true"
click at [791, 383] on link "Sauvegarder" at bounding box center [783, 381] width 64 height 17
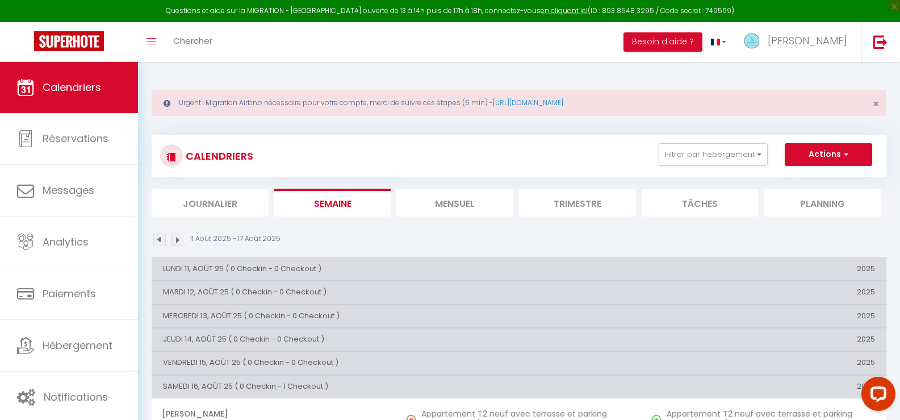
click at [465, 198] on li "Mensuel" at bounding box center [454, 203] width 117 height 28
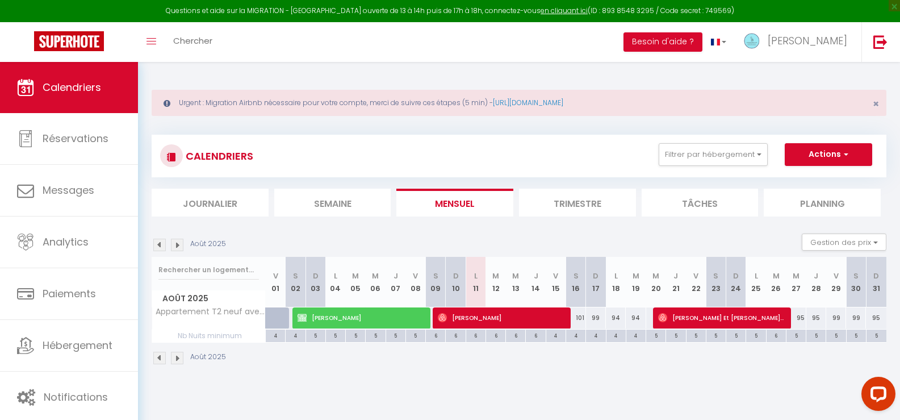
click at [569, 203] on li "Trimestre" at bounding box center [577, 203] width 117 height 28
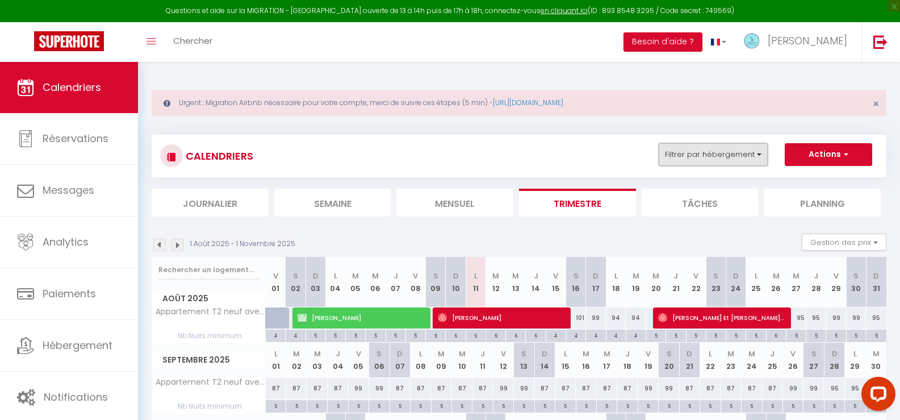
click at [700, 151] on button "Filtrer par hébergement" at bounding box center [713, 154] width 109 height 23
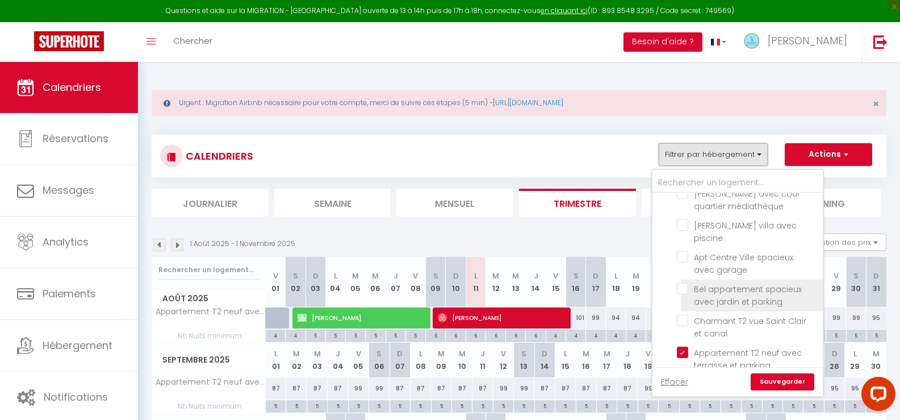
scroll to position [105, 0]
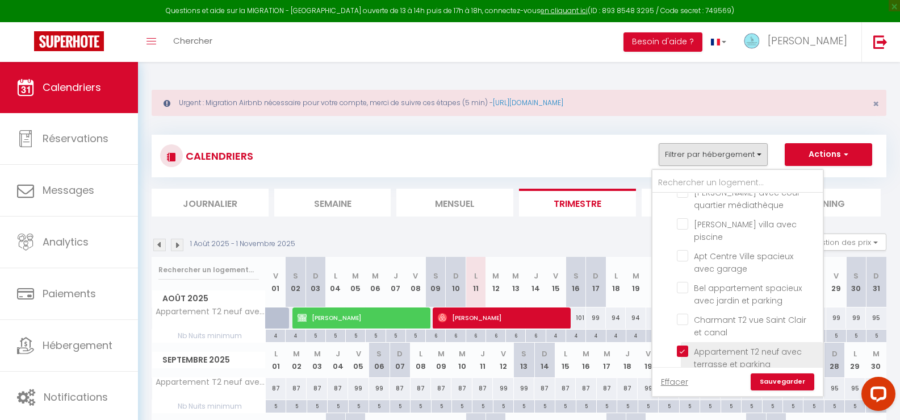
click at [683, 345] on input "Appartement T2 neuf avec terrasse et parking" at bounding box center [748, 350] width 142 height 11
checkbox input "false"
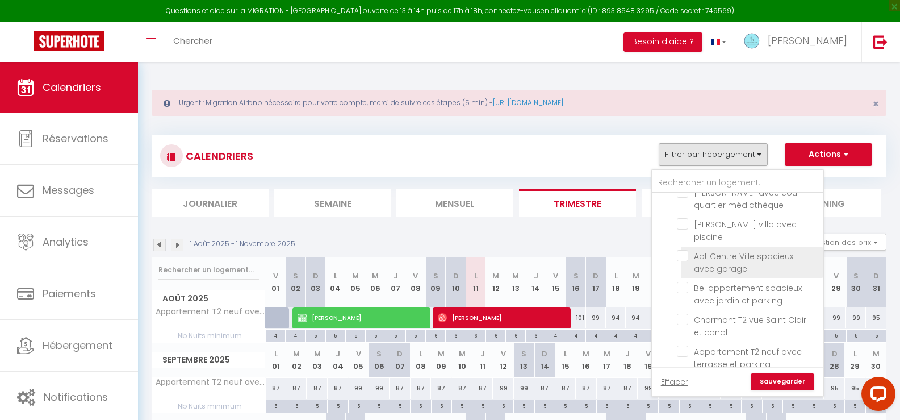
click at [681, 250] on input "Apt Centre Ville spacieux avec garage" at bounding box center [748, 255] width 142 height 11
checkbox input "true"
click at [782, 379] on link "Sauvegarder" at bounding box center [783, 381] width 64 height 17
select select
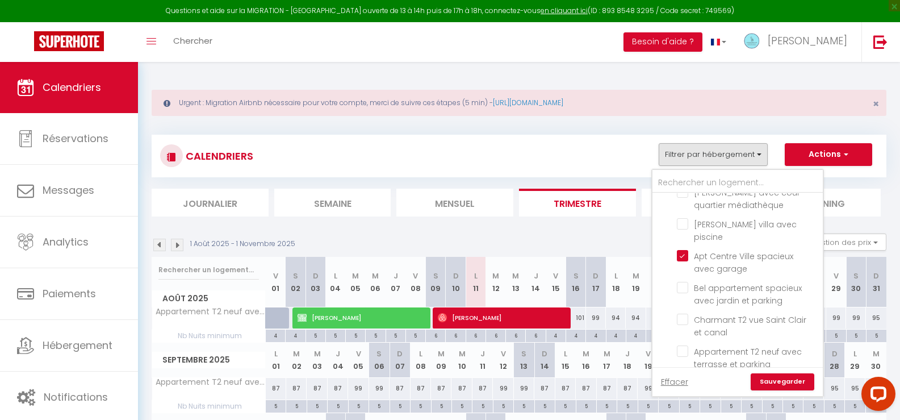
select select
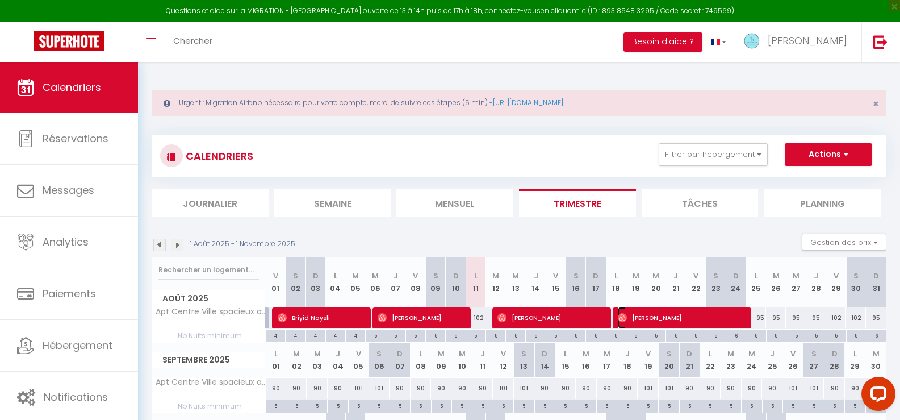
click at [659, 316] on span "[PERSON_NAME]" at bounding box center [681, 318] width 126 height 22
select select "OK"
select select "0"
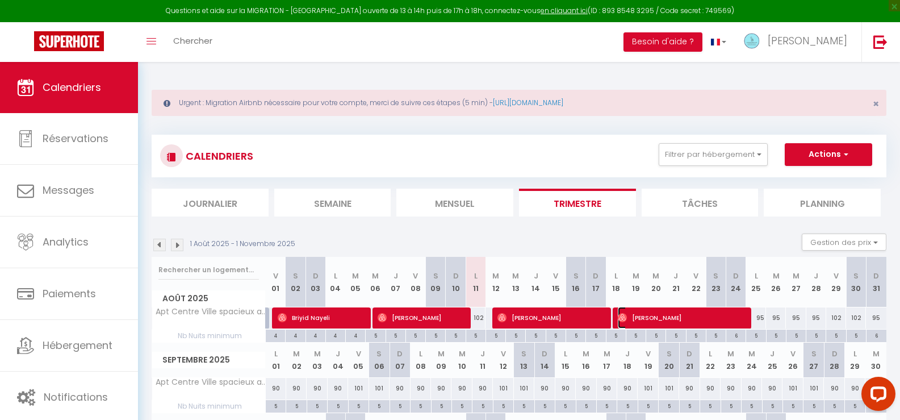
select select "1"
select select
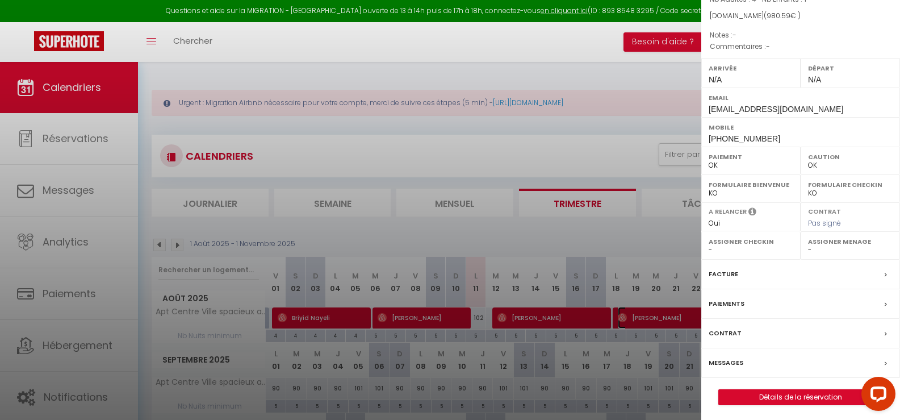
scroll to position [121, 0]
click at [724, 357] on label "Messages" at bounding box center [726, 360] width 35 height 12
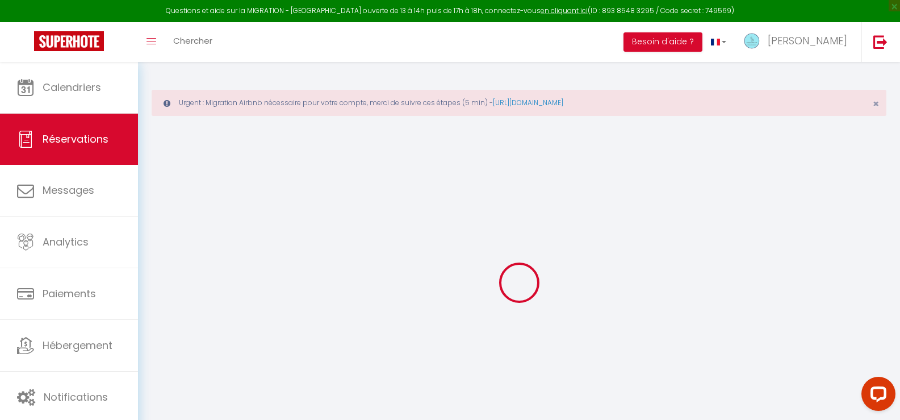
select select
checkbox input "false"
